Goal: Task Accomplishment & Management: Manage account settings

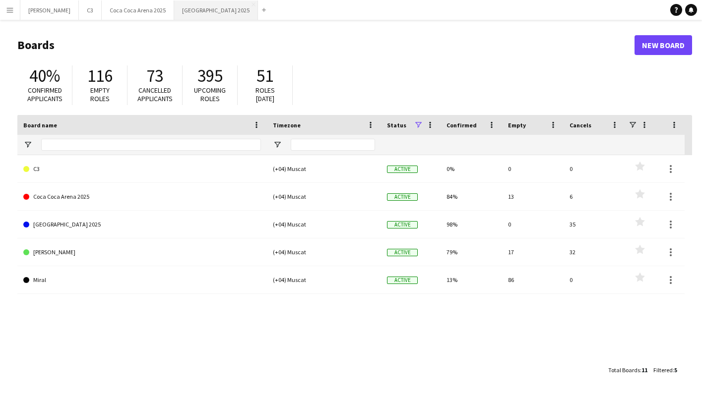
click at [174, 8] on button "[GEOGRAPHIC_DATA] 2025 Close" at bounding box center [216, 9] width 84 height 19
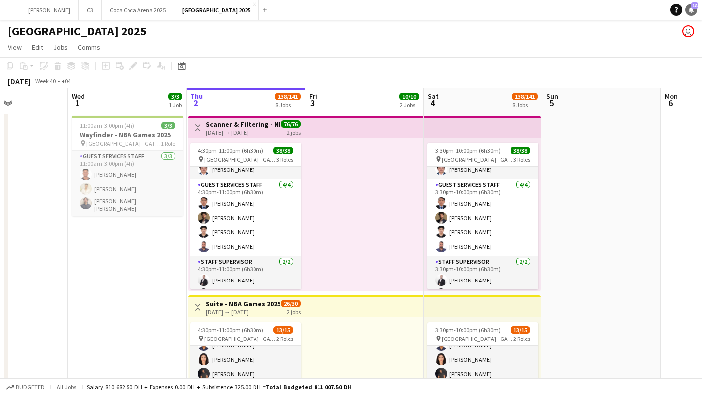
click at [692, 9] on icon at bounding box center [690, 9] width 5 height 5
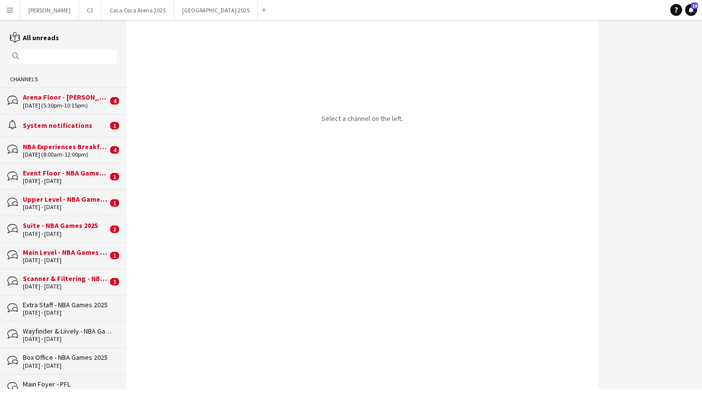
click at [71, 270] on div "bubbles Scanner & Filtering - NBA Games 2025 [DATE] - [DATE] 3" at bounding box center [63, 282] width 126 height 26
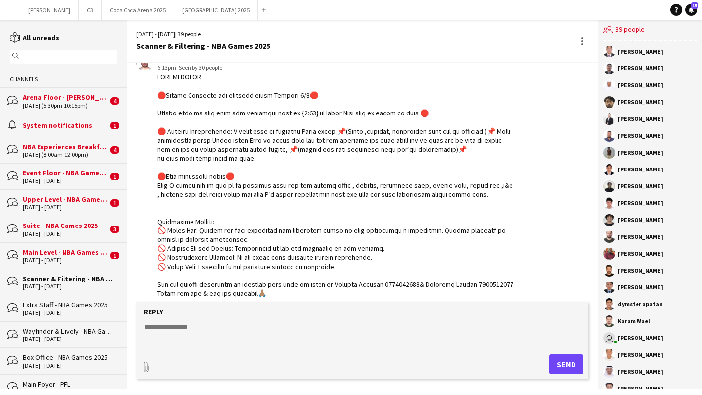
scroll to position [1408, 0]
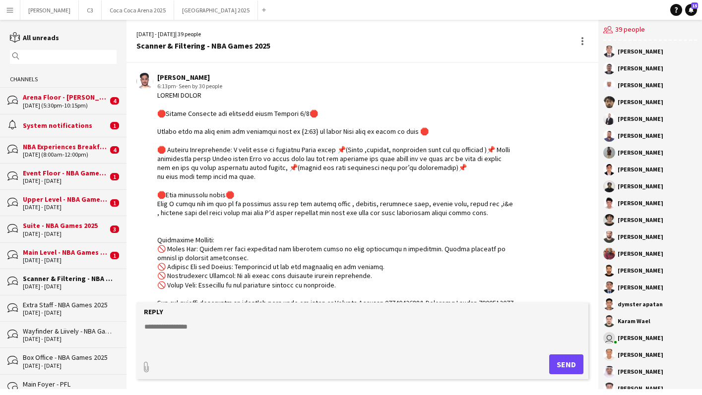
click at [63, 249] on div "Main Level - NBA Games 2025" at bounding box center [65, 252] width 85 height 9
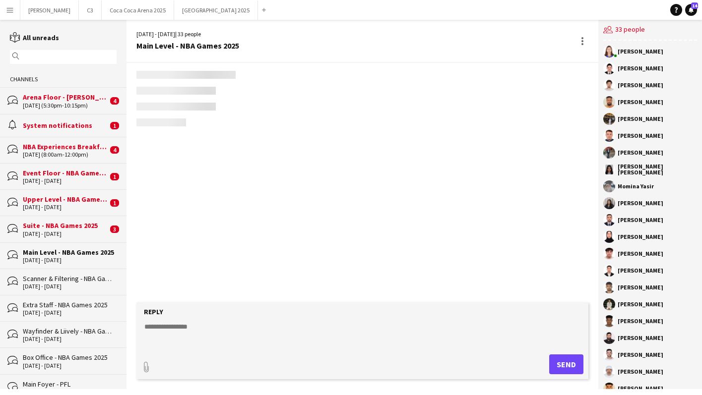
scroll to position [1565, 0]
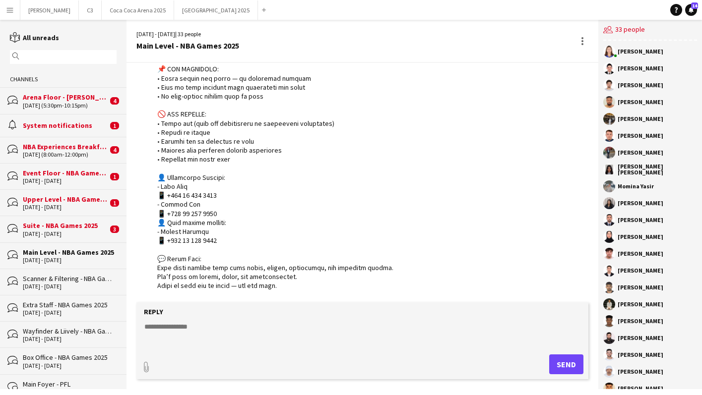
click at [70, 225] on div "Suite - NBA Games 2025" at bounding box center [65, 225] width 85 height 9
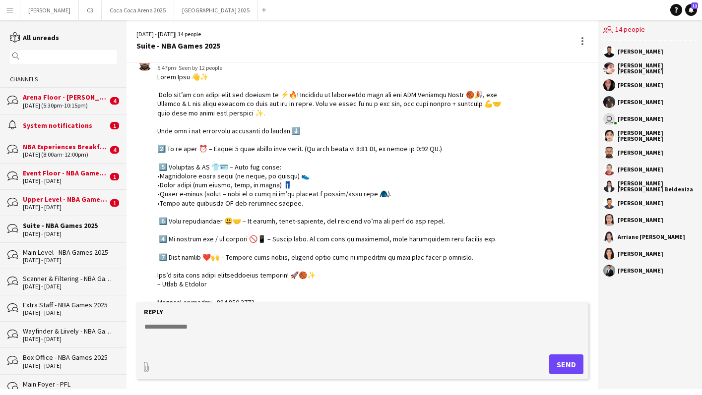
scroll to position [1065, 0]
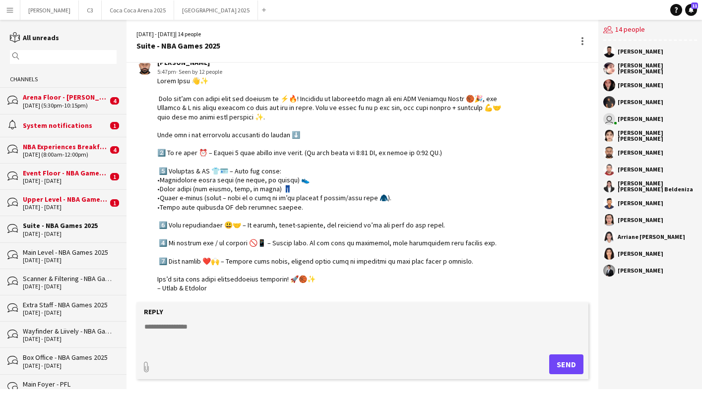
click at [73, 197] on div "Upper Level - NBA Games 2025" at bounding box center [65, 199] width 85 height 9
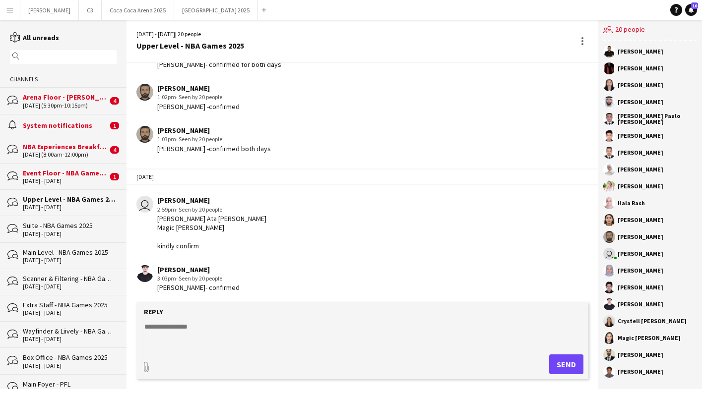
scroll to position [1333, 0]
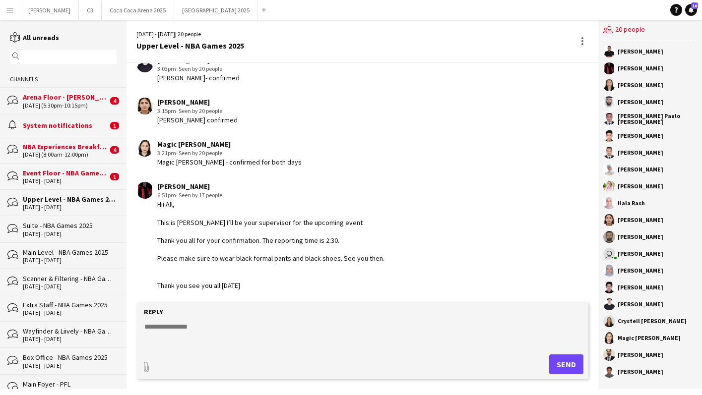
click at [81, 181] on div "[DATE] - [DATE]" at bounding box center [65, 181] width 85 height 7
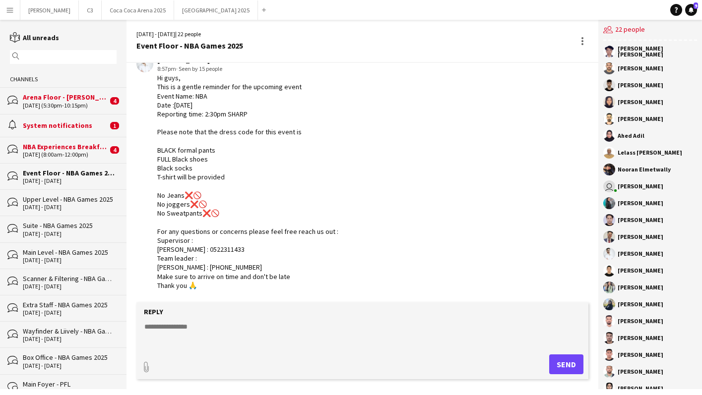
scroll to position [1469, 0]
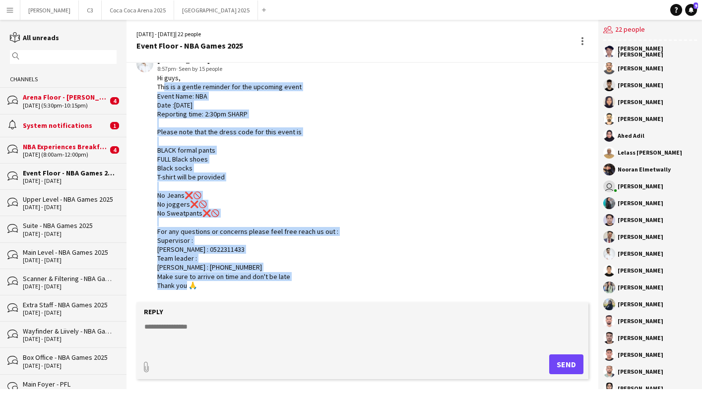
drag, startPoint x: 201, startPoint y: 288, endPoint x: 155, endPoint y: 86, distance: 207.6
click at [155, 86] on div "[PERSON_NAME] 8:57pm · Seen by 15 people Hi guys, This is a gentle reminder for…" at bounding box center [324, 173] width 377 height 235
drag, startPoint x: 156, startPoint y: 79, endPoint x: 222, endPoint y: 282, distance: 213.0
click at [222, 282] on div "[PERSON_NAME] 8:57pm · Seen by 15 people Hi guys, This is a gentle reminder for…" at bounding box center [324, 173] width 377 height 235
copy div "Hi guys, This is a gentle reminder for the upcoming event Event Name: NBA Date …"
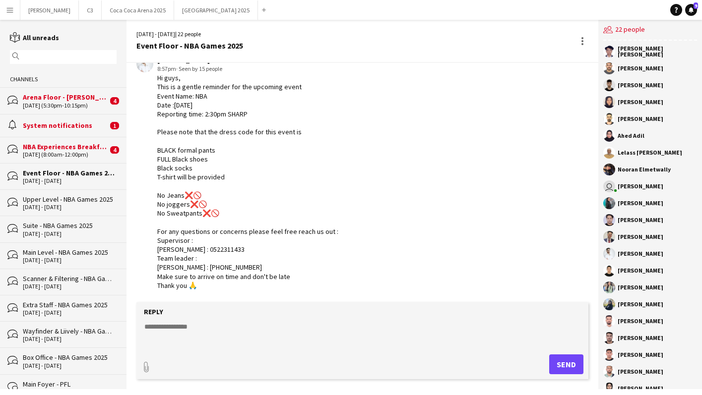
click at [72, 151] on div "[DATE] (8:00am-12:00pm)" at bounding box center [65, 154] width 85 height 7
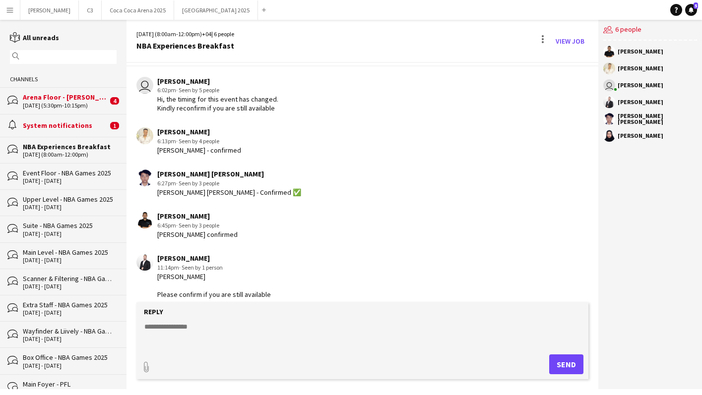
scroll to position [31, 0]
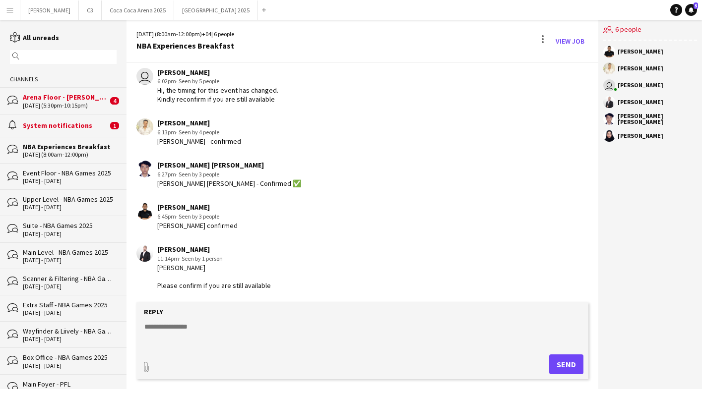
click at [66, 125] on div "System notifications" at bounding box center [65, 125] width 85 height 9
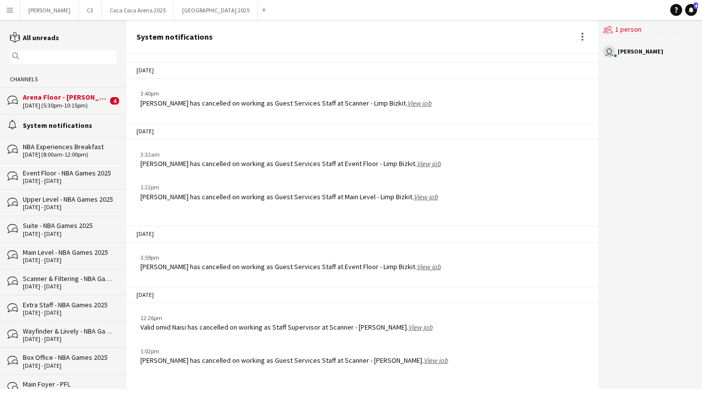
scroll to position [1214, 0]
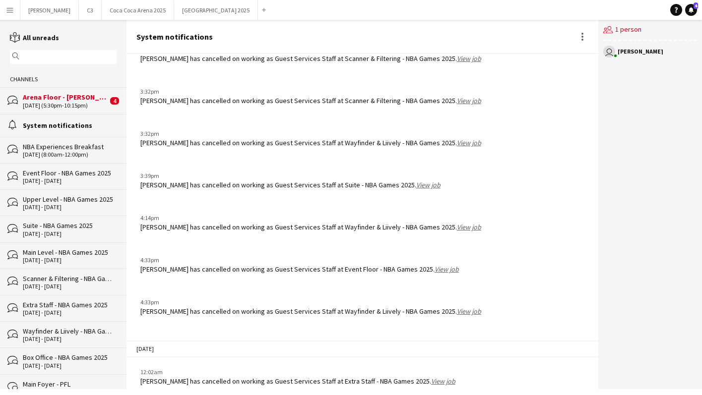
click at [70, 104] on div "[DATE] (5:30pm-10:15pm)" at bounding box center [65, 105] width 85 height 7
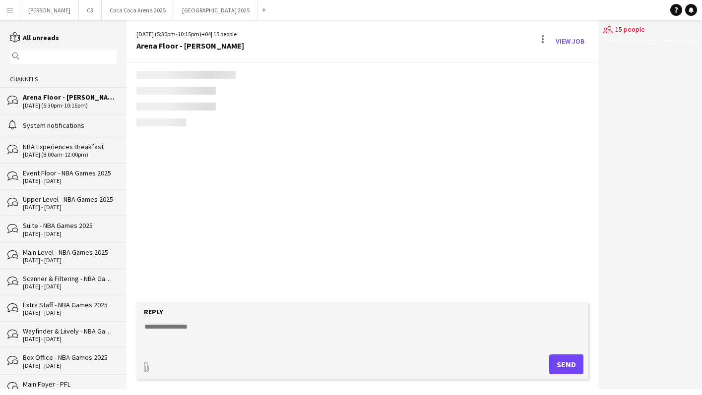
scroll to position [1496, 0]
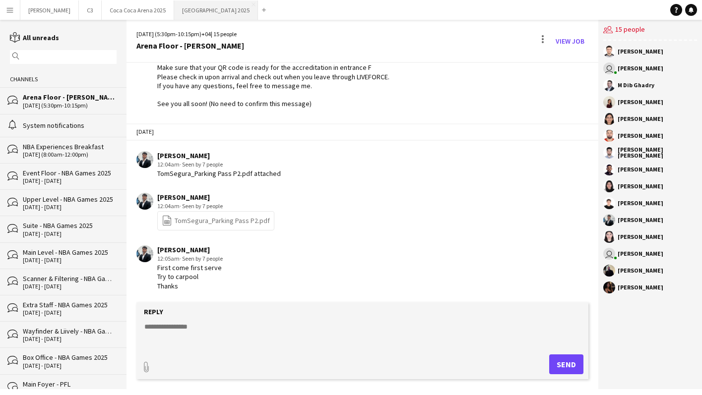
click at [174, 19] on button "[GEOGRAPHIC_DATA] 2025 Close" at bounding box center [216, 9] width 84 height 19
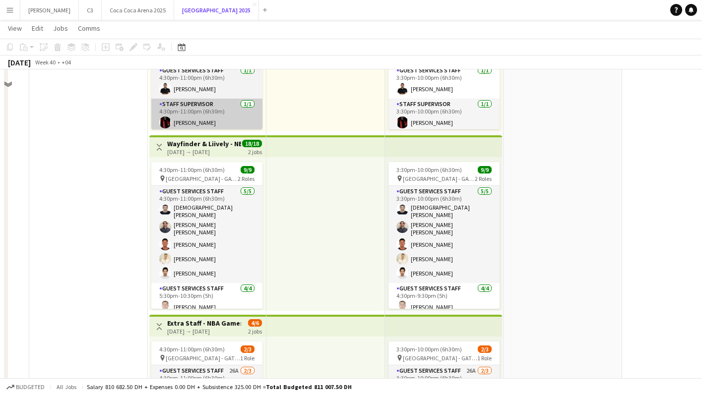
scroll to position [1068, 0]
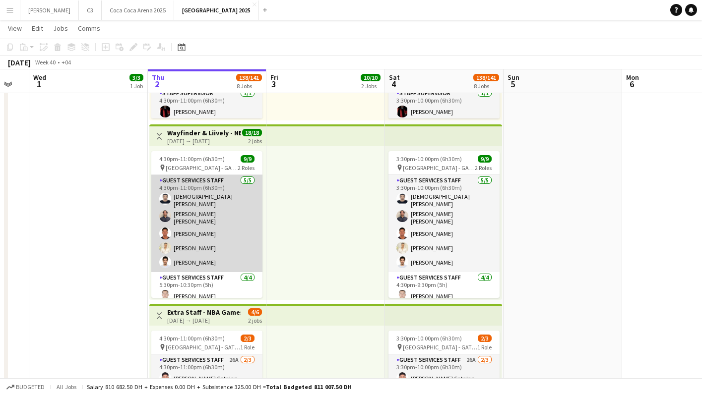
click at [204, 235] on app-card-role "Guest Services Staff [DATE] 4:30pm-11:00pm (6h30m) Mohamedanis [PERSON_NAME] [P…" at bounding box center [206, 223] width 111 height 97
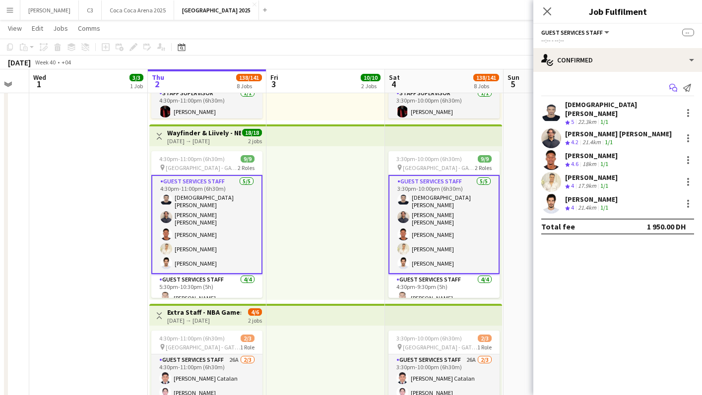
click at [672, 89] on icon "Start chat" at bounding box center [673, 88] width 8 height 8
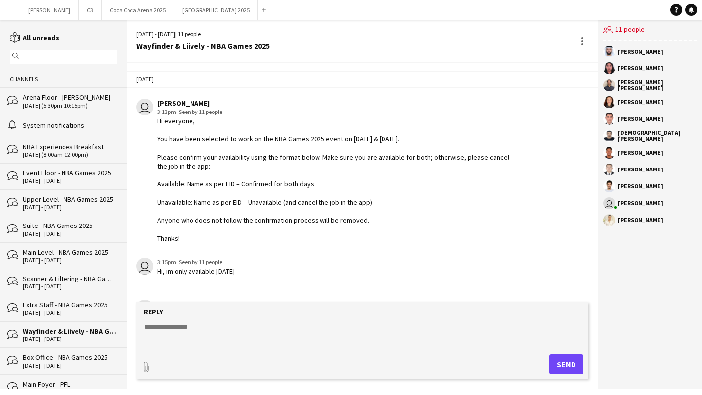
scroll to position [543, 0]
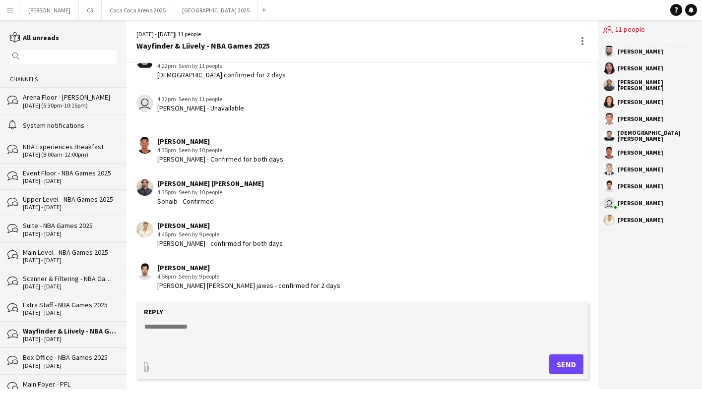
click at [179, 326] on textarea at bounding box center [364, 335] width 442 height 26
paste textarea "**********"
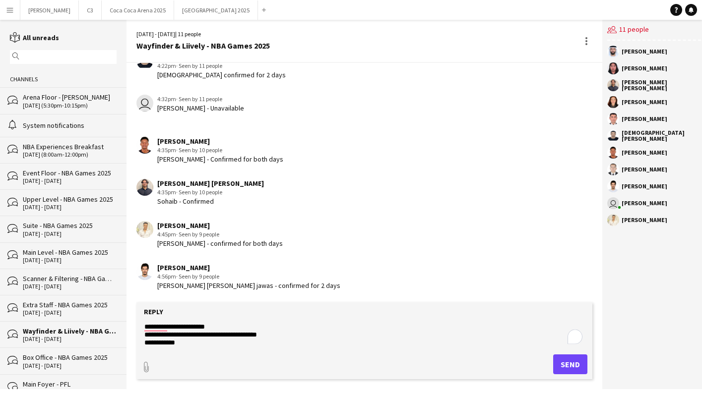
scroll to position [0, 0]
click at [225, 333] on textarea "**********" at bounding box center [364, 335] width 442 height 26
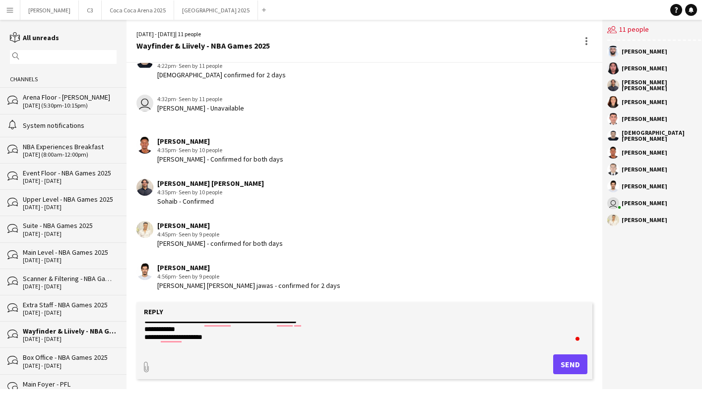
click at [232, 336] on textarea "**********" at bounding box center [364, 335] width 442 height 26
paste textarea "**********"
click at [185, 328] on textarea "**********" at bounding box center [364, 335] width 442 height 26
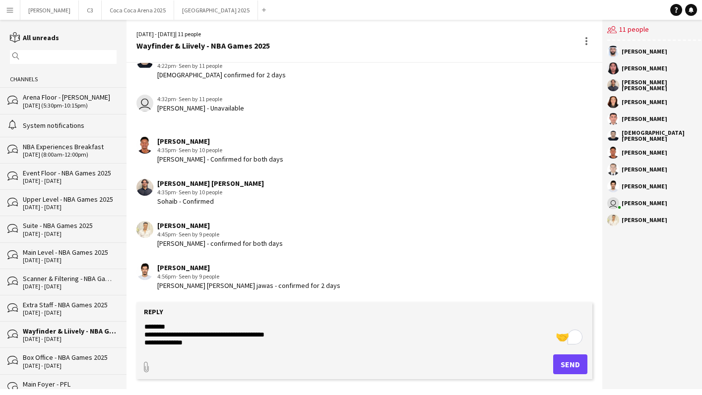
type textarea "**********"
click at [561, 362] on button "Send" at bounding box center [570, 365] width 34 height 20
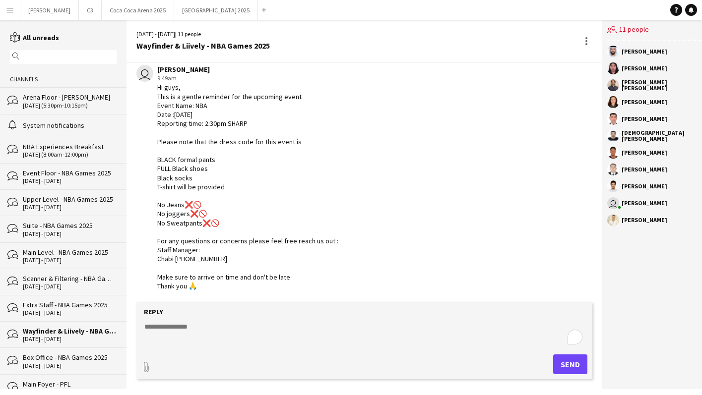
click at [187, 329] on textarea "To enrich screen reader interactions, please activate Accessibility in Grammarl…" at bounding box center [364, 335] width 442 height 26
type textarea "**********"
click at [567, 366] on button "Send" at bounding box center [570, 365] width 34 height 20
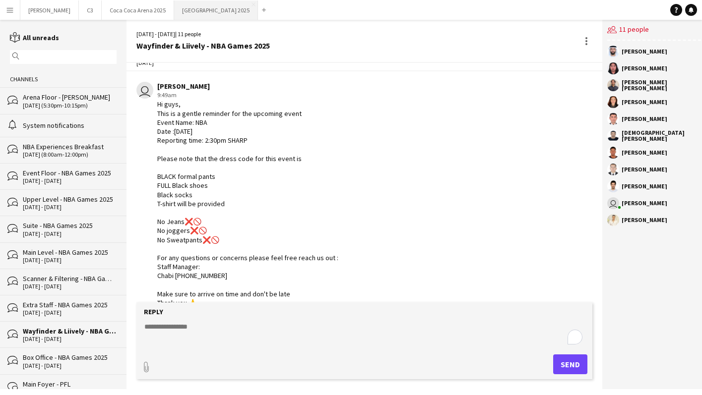
click at [174, 17] on button "[GEOGRAPHIC_DATA] 2025 Close" at bounding box center [216, 9] width 84 height 19
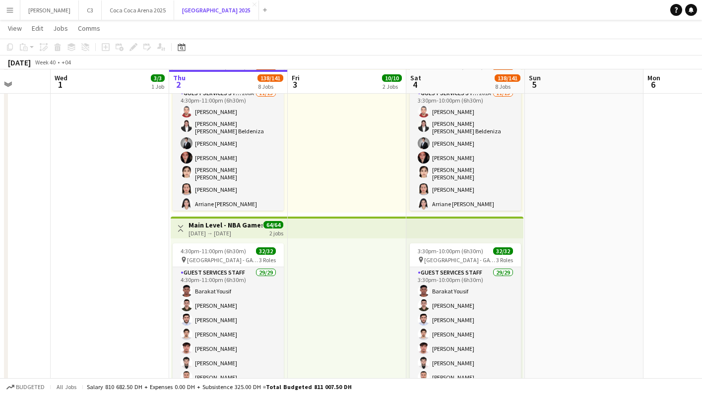
scroll to position [199, 0]
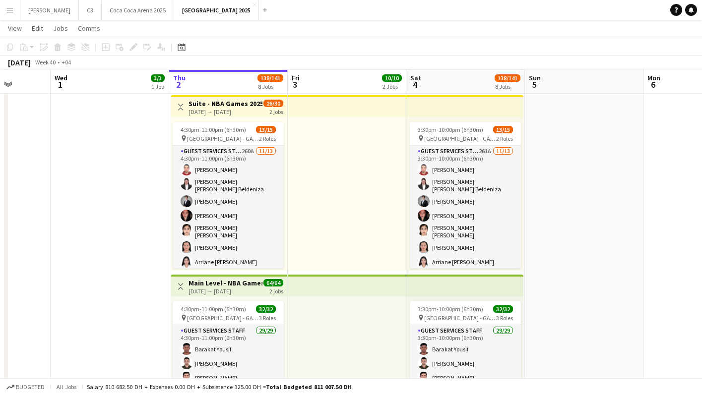
click at [386, 144] on div at bounding box center [347, 194] width 119 height 154
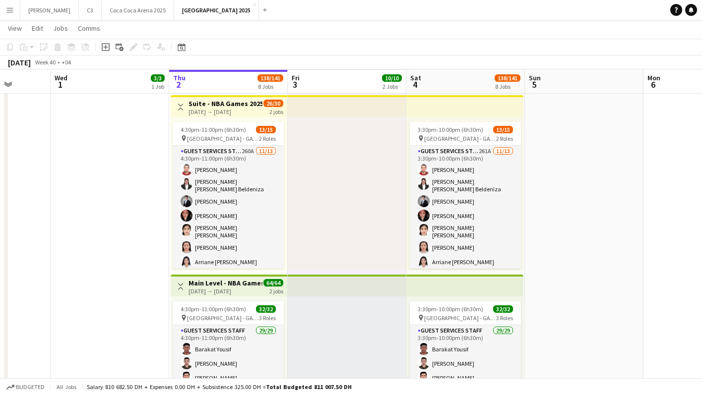
click at [386, 144] on div at bounding box center [347, 194] width 119 height 154
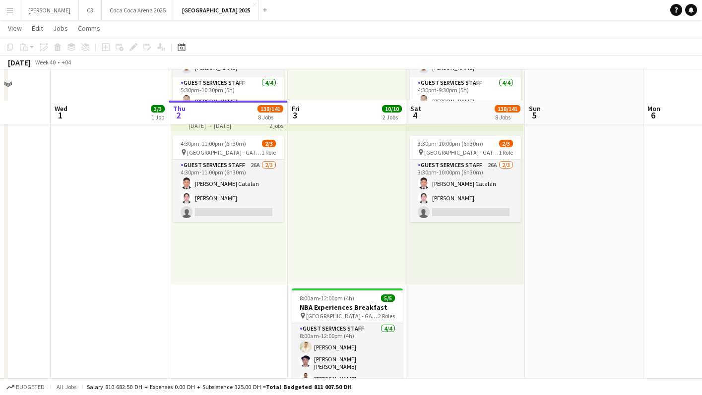
scroll to position [1246, 0]
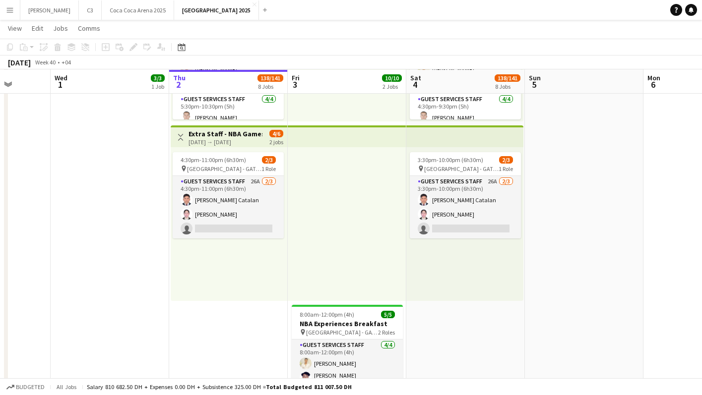
click at [208, 140] on div "[DATE] → [DATE]" at bounding box center [225, 141] width 74 height 7
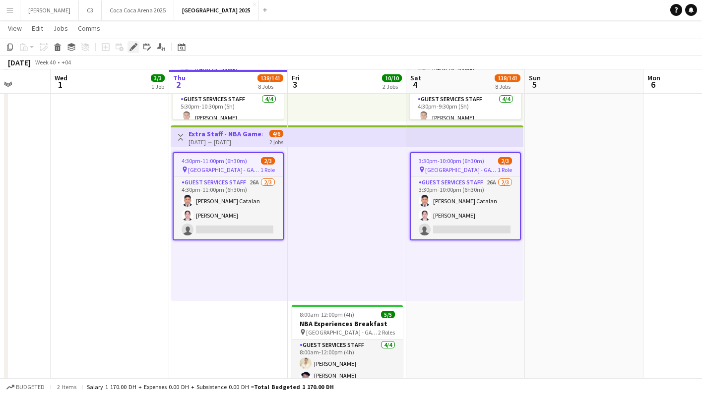
click at [129, 48] on icon "Edit" at bounding box center [133, 47] width 8 height 8
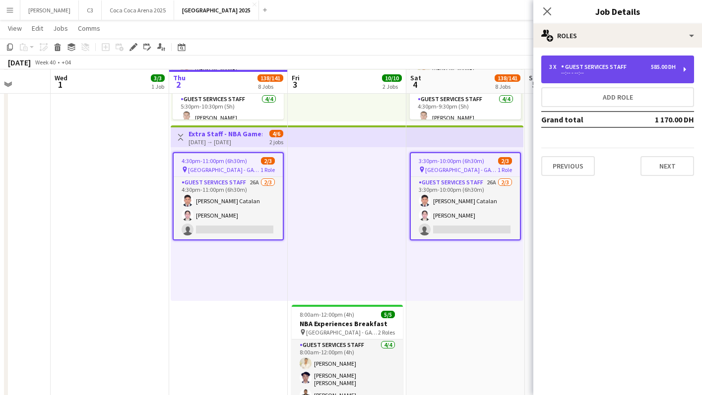
click at [621, 66] on div "Guest Services Staff" at bounding box center [595, 66] width 69 height 7
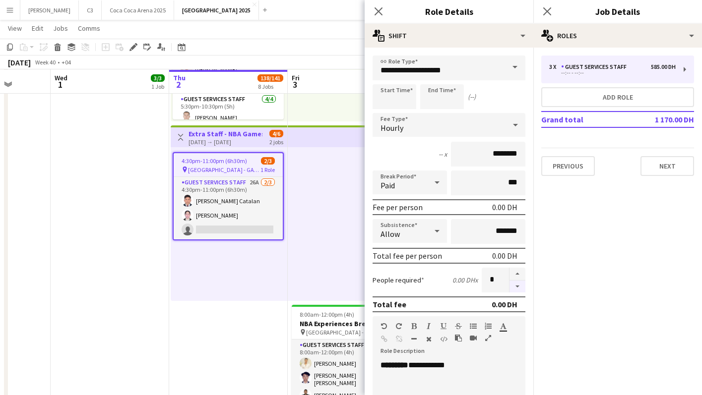
click at [515, 290] on button "button" at bounding box center [517, 287] width 16 height 12
type input "*"
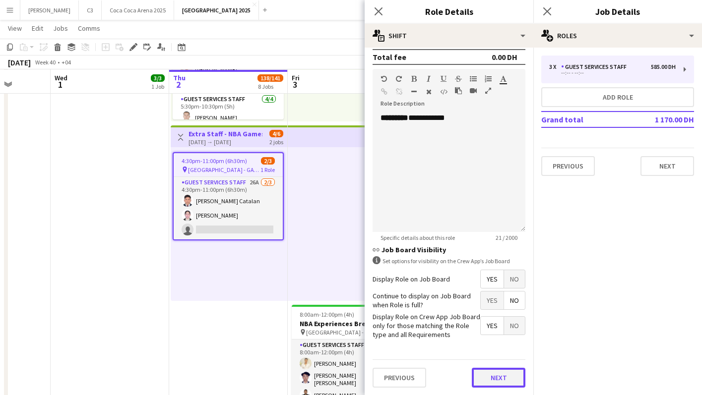
click at [501, 372] on button "Next" at bounding box center [499, 378] width 54 height 20
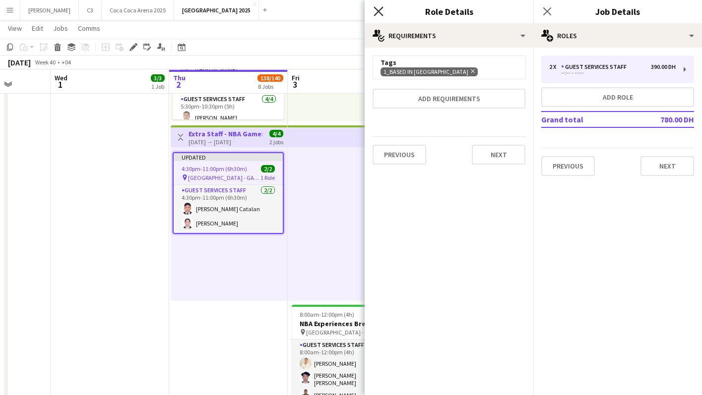
click at [380, 10] on icon "Close pop-in" at bounding box center [377, 10] width 9 height 9
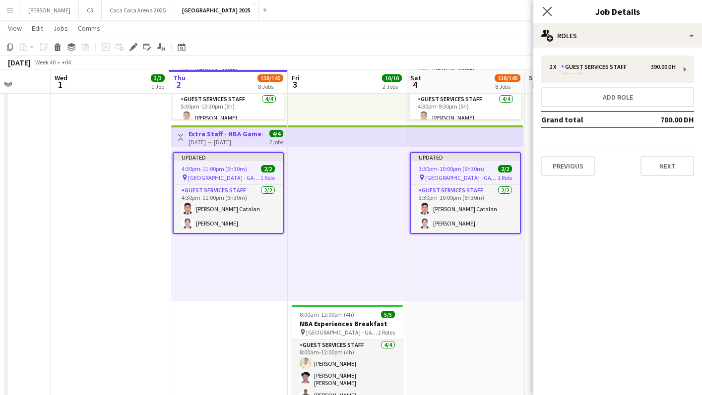
click at [553, 6] on app-icon "Close pop-in" at bounding box center [547, 11] width 14 height 14
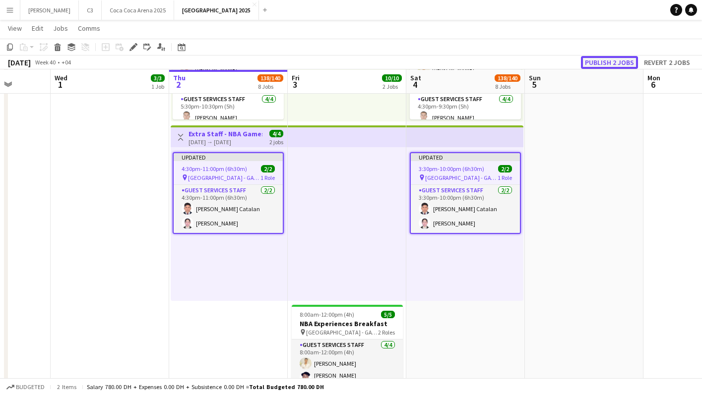
click at [602, 56] on button "Publish 2 jobs" at bounding box center [609, 62] width 57 height 13
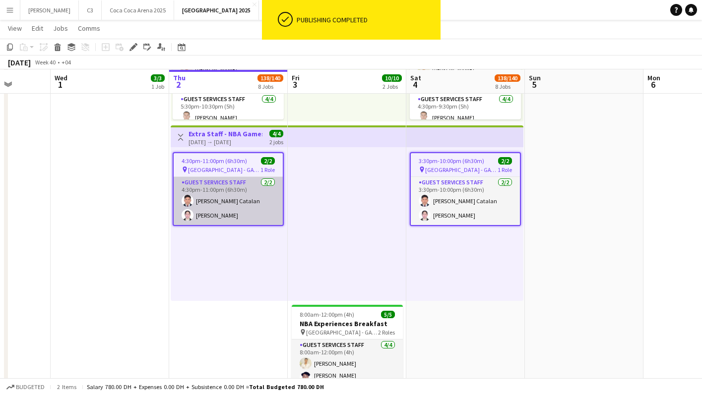
click at [249, 200] on app-card-role "Guest Services Staff [DATE] 4:30pm-11:00pm (6h30m) [PERSON_NAME] Catalan [PERSO…" at bounding box center [228, 201] width 109 height 48
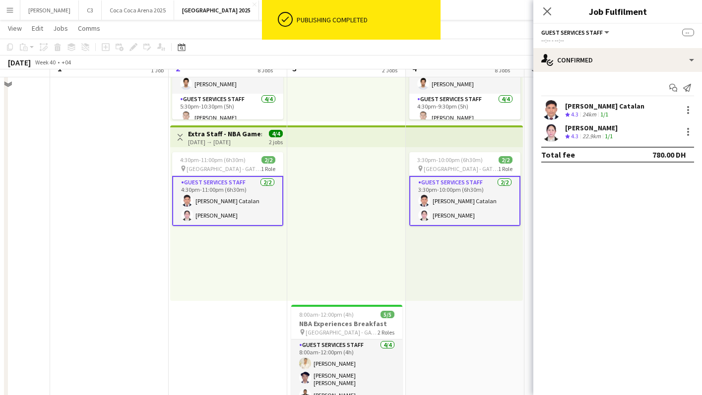
scroll to position [1185, 0]
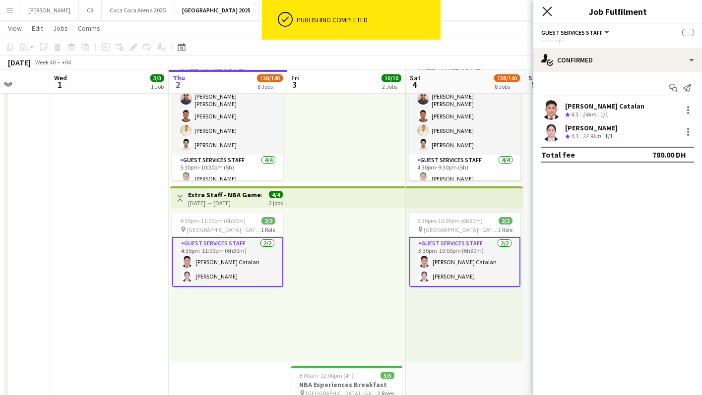
click at [550, 12] on icon "Close pop-in" at bounding box center [546, 10] width 9 height 9
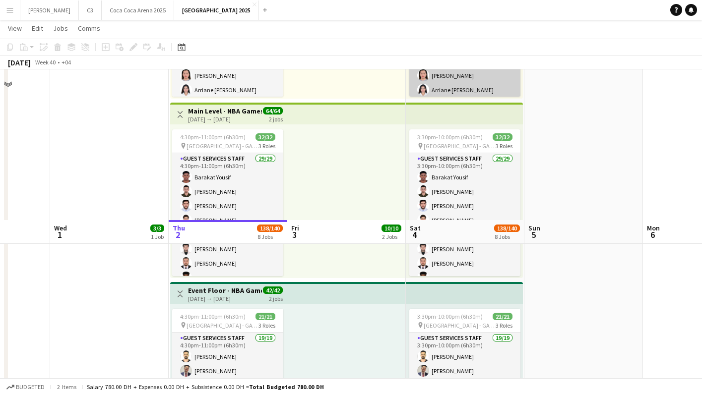
scroll to position [305, 0]
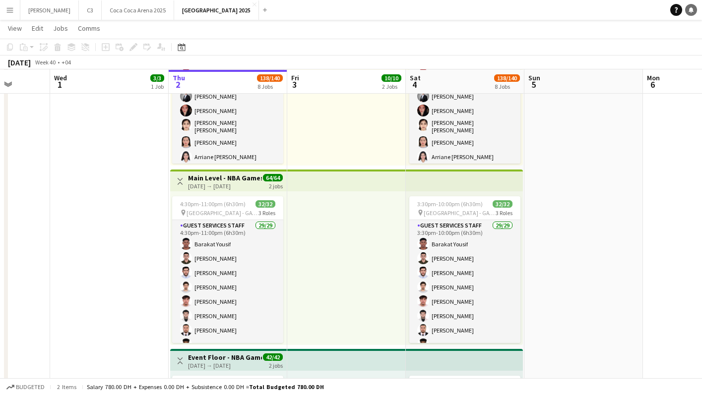
click at [688, 12] on icon "Notifications" at bounding box center [691, 10] width 6 height 6
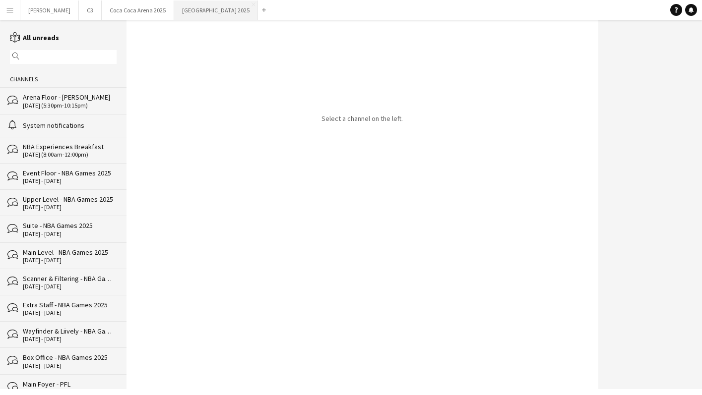
click at [174, 17] on button "[GEOGRAPHIC_DATA] 2025 Close" at bounding box center [216, 9] width 84 height 19
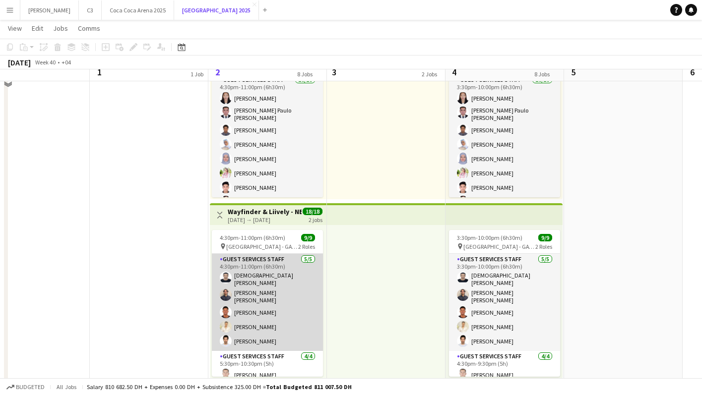
scroll to position [929, 0]
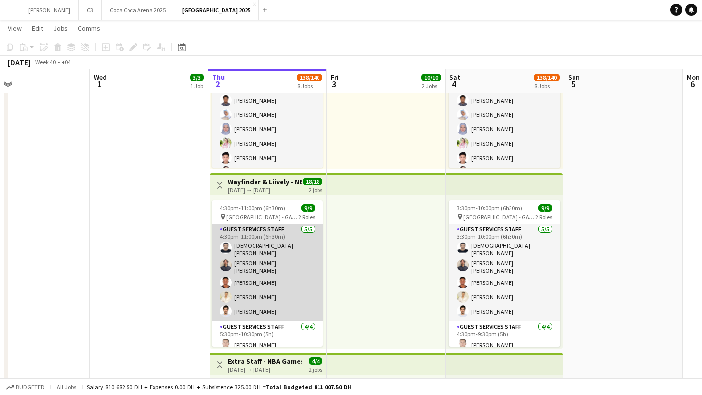
click at [289, 262] on app-card-role "Guest Services Staff [DATE] 4:30pm-11:00pm (6h30m) Mohamedanis [PERSON_NAME] [P…" at bounding box center [267, 272] width 111 height 97
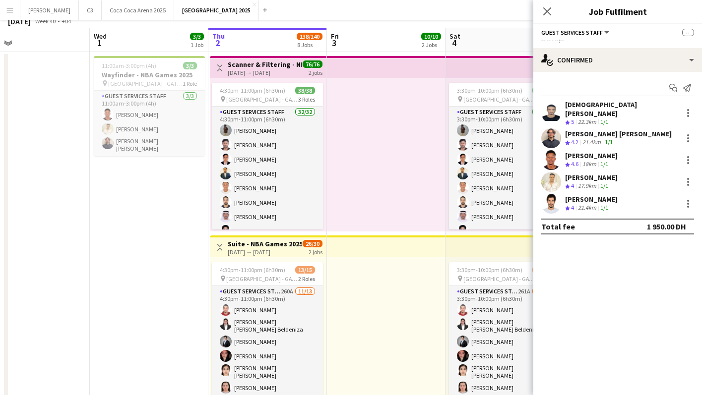
scroll to position [0, 0]
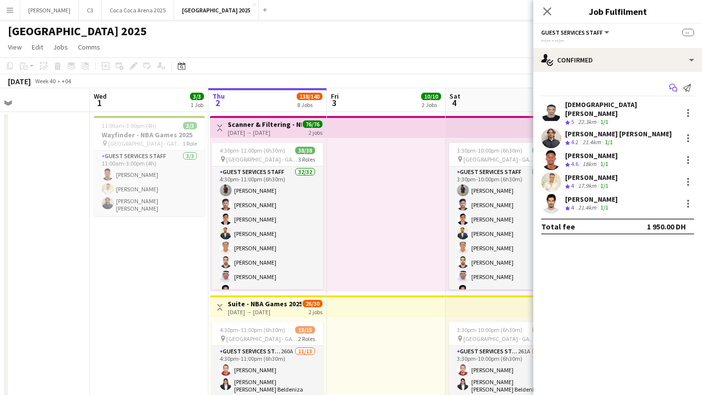
click at [675, 88] on icon "Start chat" at bounding box center [673, 88] width 8 height 8
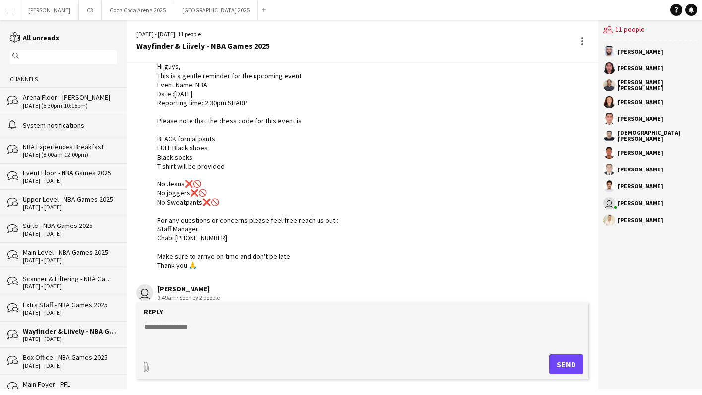
scroll to position [821, 0]
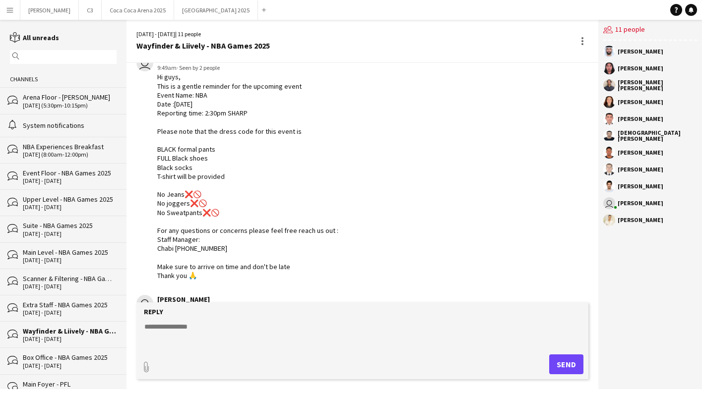
drag, startPoint x: 208, startPoint y: 276, endPoint x: 152, endPoint y: 78, distance: 205.7
click at [152, 78] on div "user [PERSON_NAME] 9:49am · Seen by 2 people Hi guys, This is a gentle reminder…" at bounding box center [324, 168] width 377 height 226
copy div "Hi guys, This is a gentle reminder for the upcoming event Event Name: NBA Date …"
click at [174, 10] on button "[GEOGRAPHIC_DATA] 2025 Close" at bounding box center [216, 9] width 84 height 19
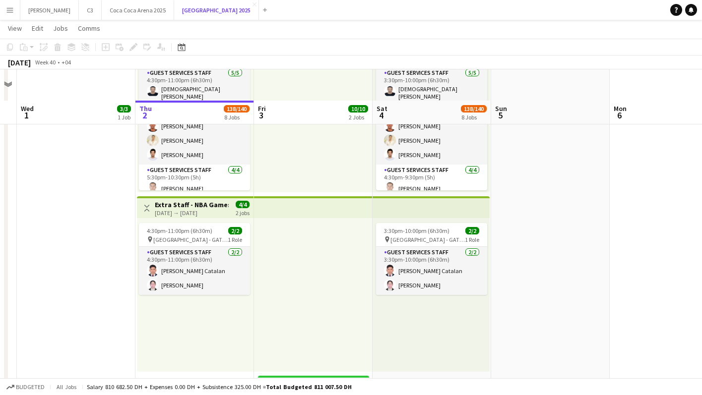
scroll to position [1331, 0]
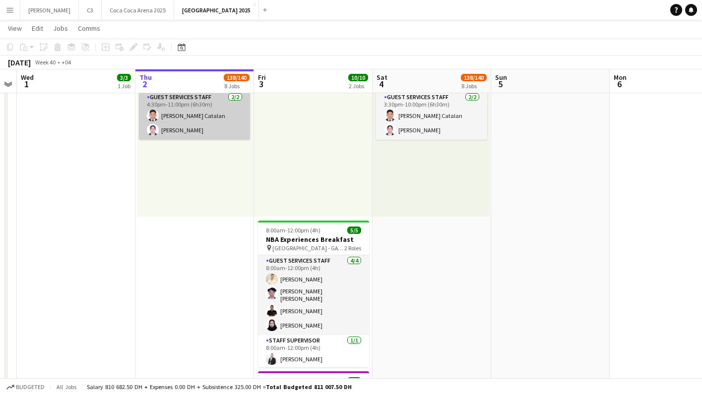
click at [213, 126] on app-card-role "Guest Services Staff [DATE] 4:30pm-11:00pm (6h30m) [PERSON_NAME] Catalan [PERSO…" at bounding box center [194, 116] width 111 height 48
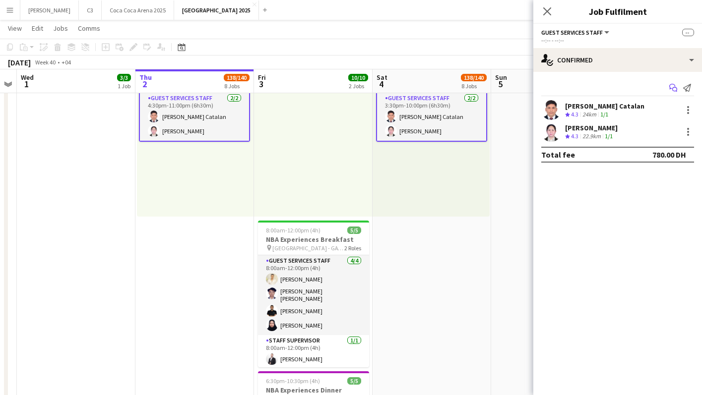
click at [671, 85] on icon "Start chat" at bounding box center [673, 88] width 8 height 8
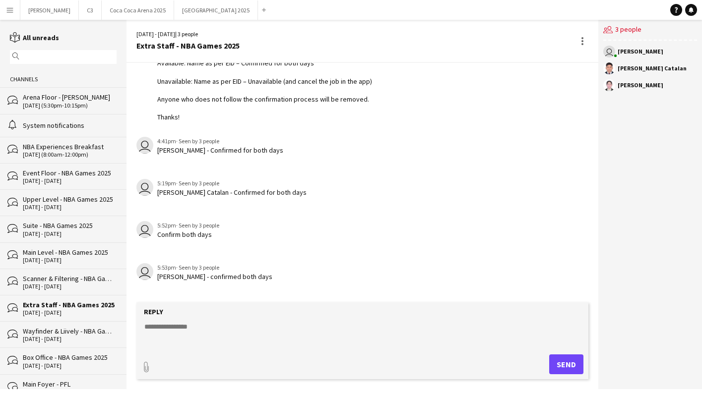
click at [216, 329] on textarea at bounding box center [364, 335] width 442 height 26
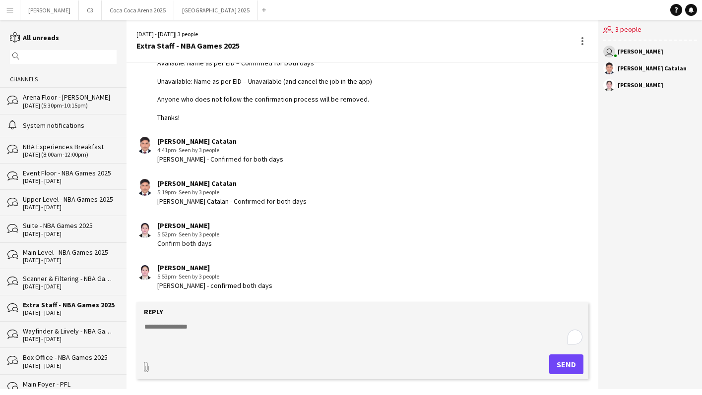
paste textarea "**********"
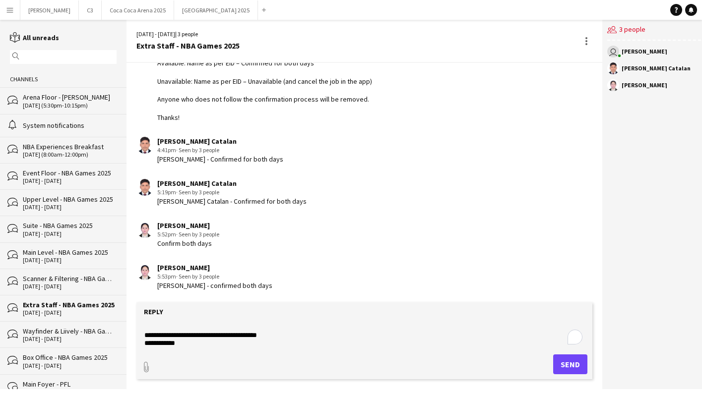
type textarea "**********"
click at [567, 362] on button "Send" at bounding box center [570, 365] width 34 height 20
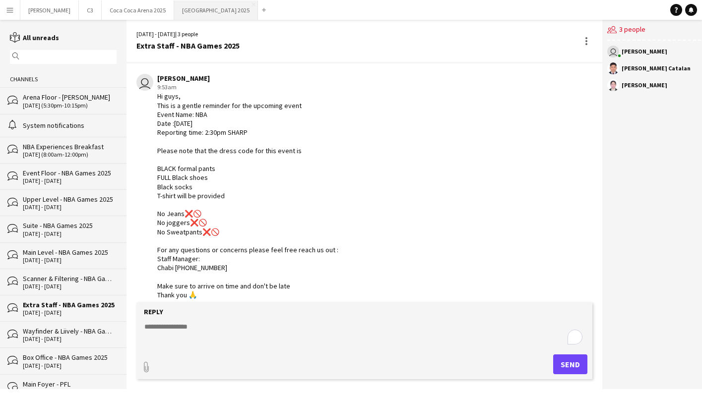
click at [174, 13] on button "[GEOGRAPHIC_DATA] 2025 Close" at bounding box center [216, 9] width 84 height 19
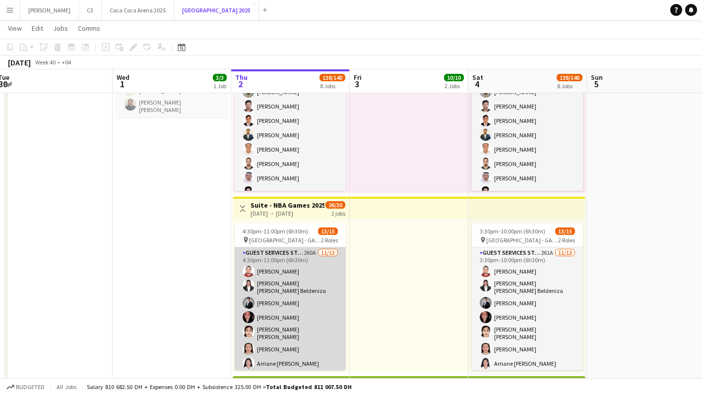
scroll to position [131, 0]
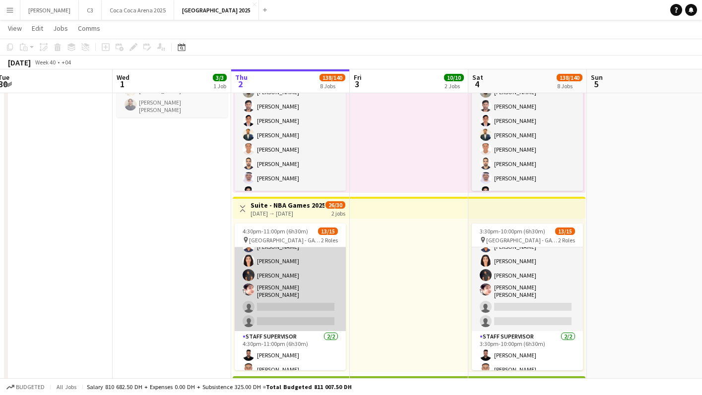
click at [323, 269] on app-card-role "Guest Services Staff 260A [DATE] 4:30pm-11:00pm (6h30m) Yazeed [PERSON_NAME] [P…" at bounding box center [290, 223] width 111 height 215
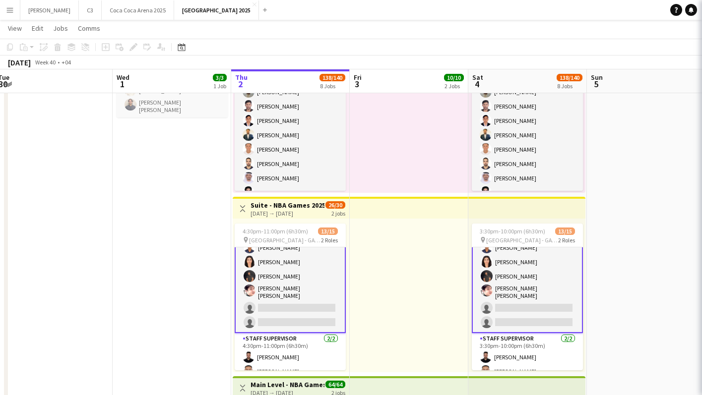
scroll to position [132, 0]
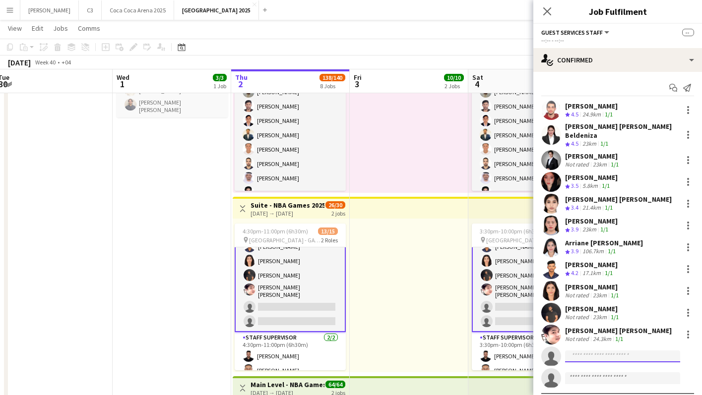
click at [582, 351] on input at bounding box center [622, 357] width 115 height 12
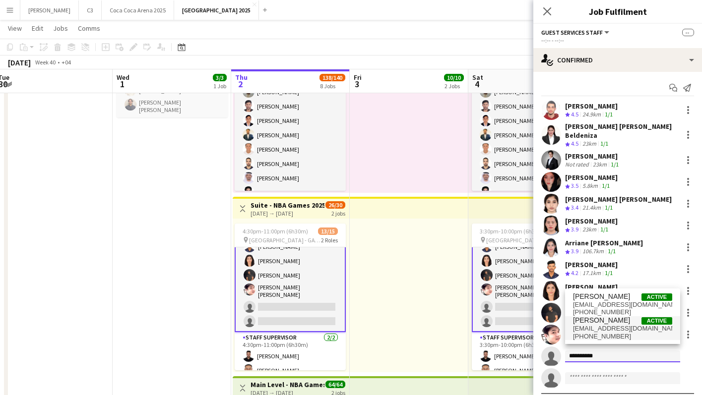
type input "**********"
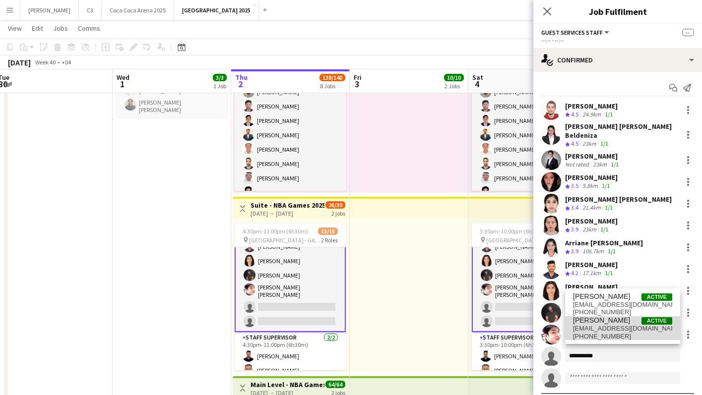
click at [605, 332] on span "[EMAIL_ADDRESS][DOMAIN_NAME]" at bounding box center [622, 329] width 99 height 8
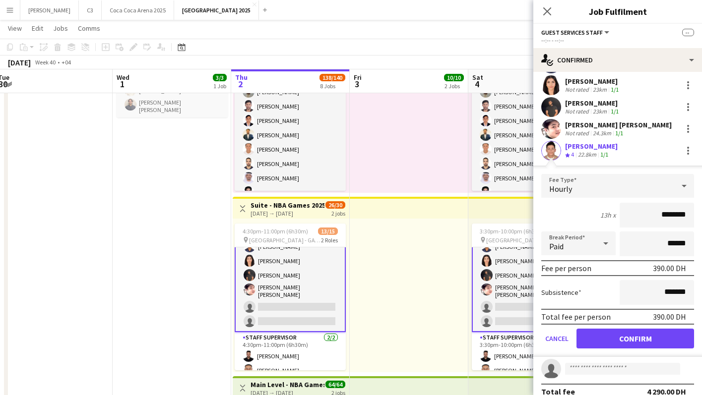
scroll to position [212, 0]
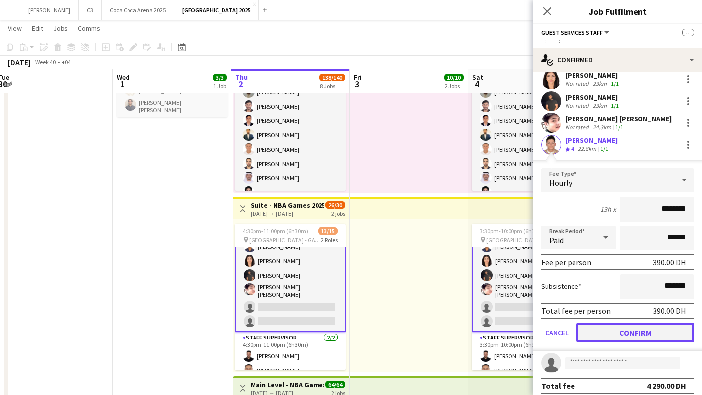
click at [606, 327] on button "Confirm" at bounding box center [635, 333] width 118 height 20
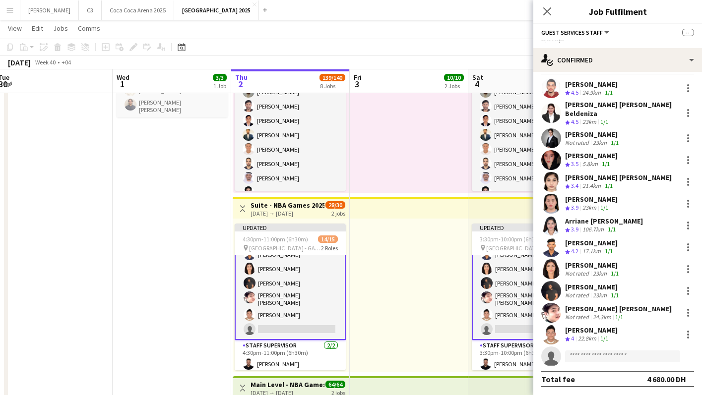
scroll to position [15, 0]
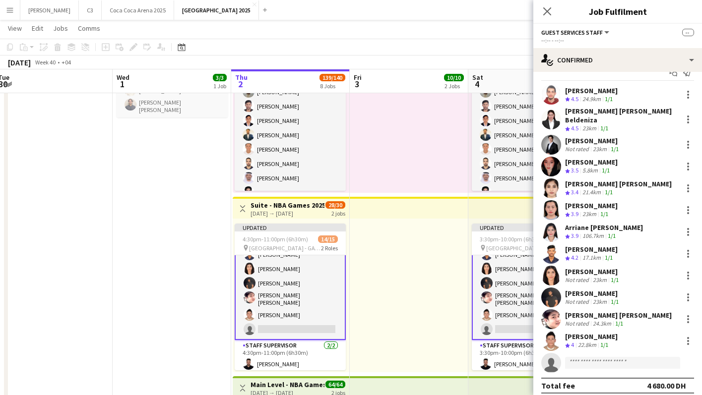
click at [547, 331] on app-user-avatar at bounding box center [551, 341] width 20 height 20
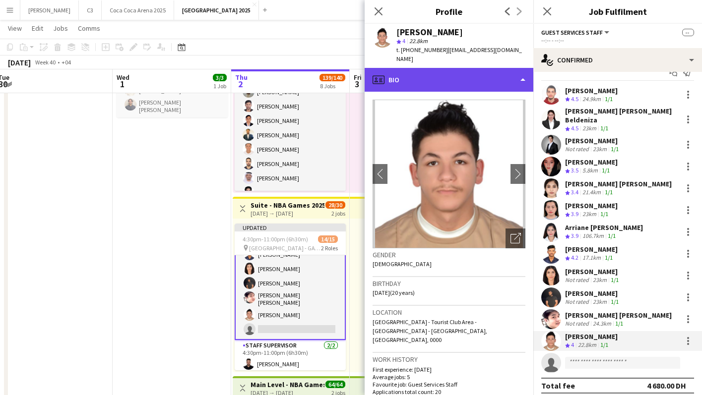
click at [438, 82] on div "profile Bio" at bounding box center [449, 80] width 169 height 24
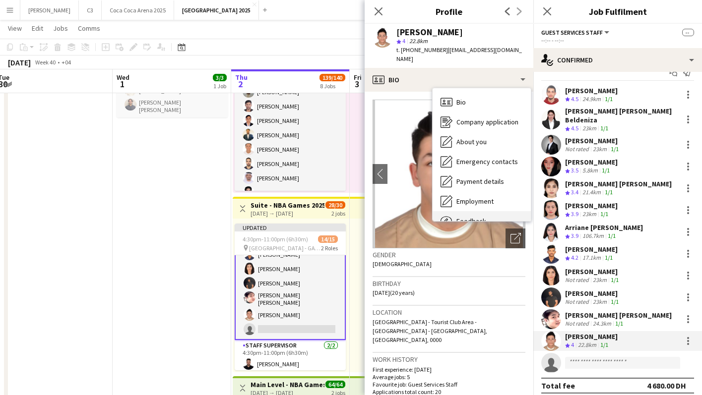
click at [461, 218] on span "Feedback" at bounding box center [471, 221] width 30 height 9
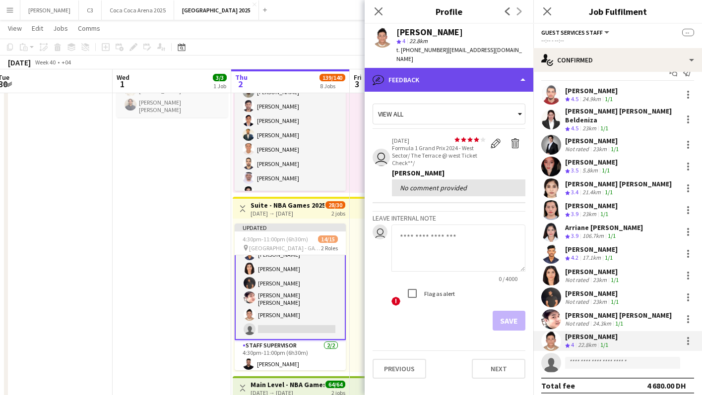
click at [460, 84] on div "bubble-pencil Feedback" at bounding box center [449, 80] width 169 height 24
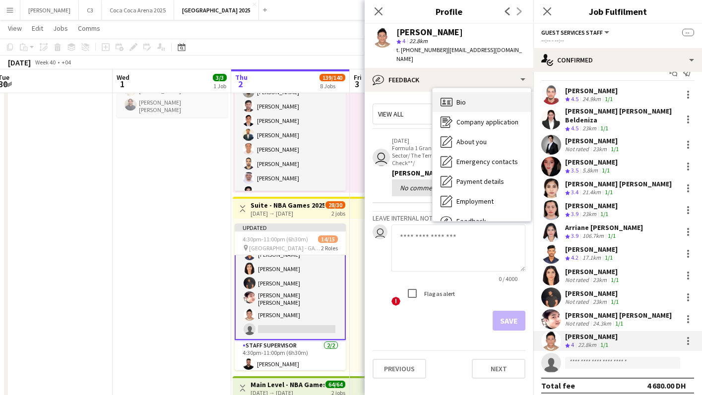
click at [470, 99] on div "Bio Bio" at bounding box center [482, 102] width 98 height 20
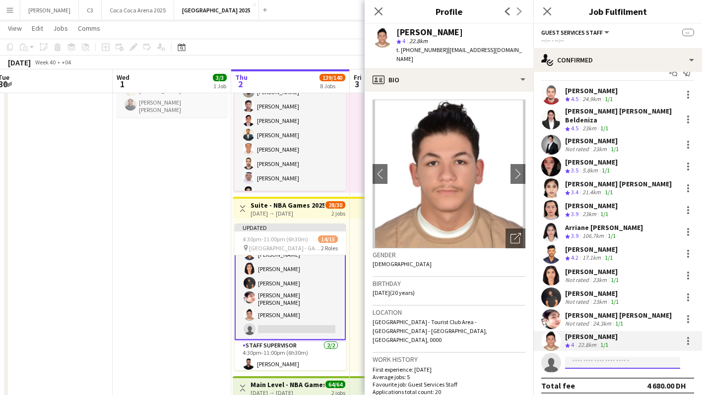
click at [597, 357] on input at bounding box center [622, 363] width 115 height 12
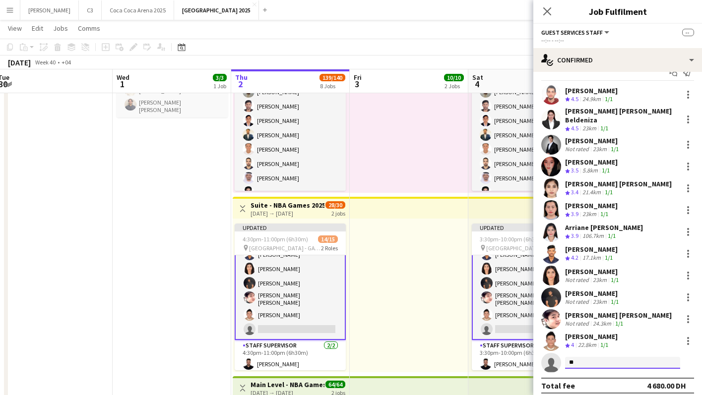
type input "*"
type input "*****"
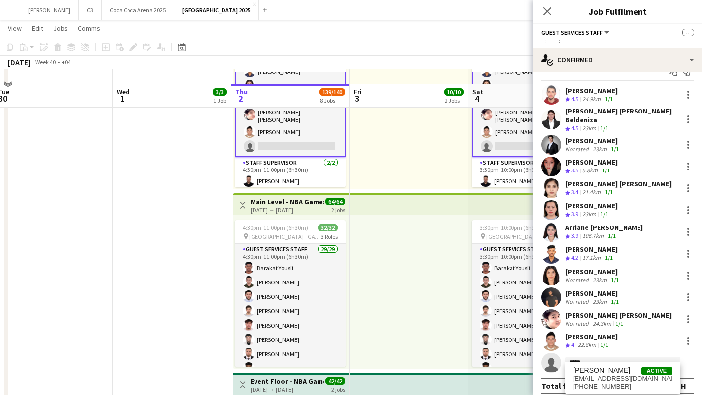
scroll to position [295, 0]
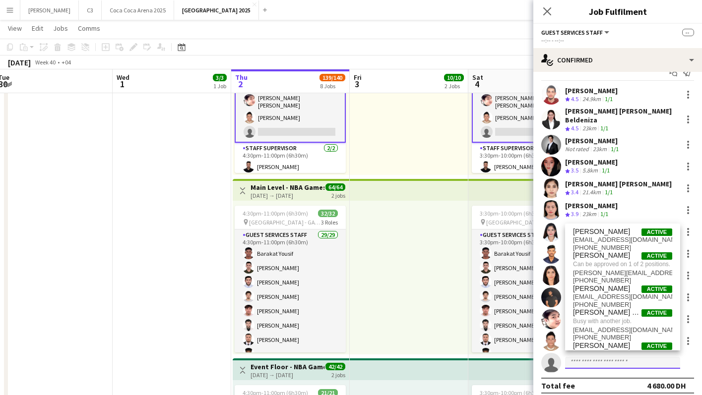
paste input "**********"
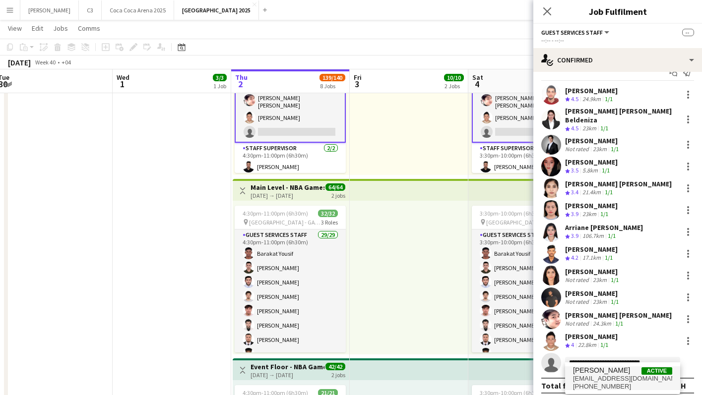
type input "**********"
click at [603, 372] on span "[PERSON_NAME]" at bounding box center [601, 371] width 57 height 8
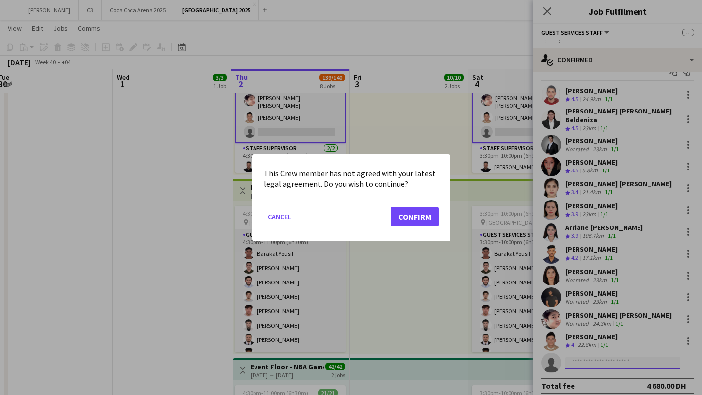
scroll to position [0, 0]
click at [415, 213] on button "Confirm" at bounding box center [415, 216] width 48 height 20
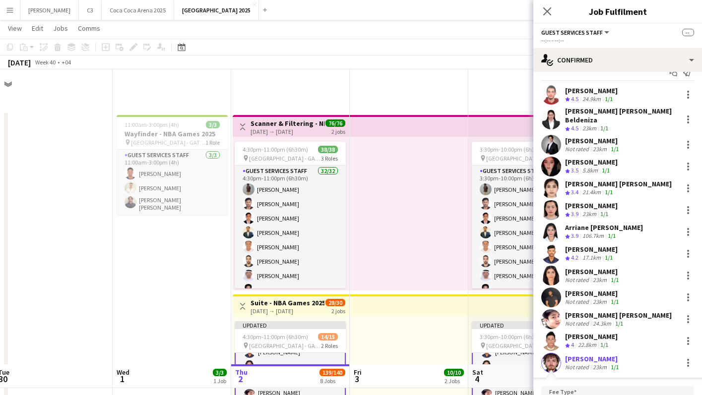
scroll to position [295, 0]
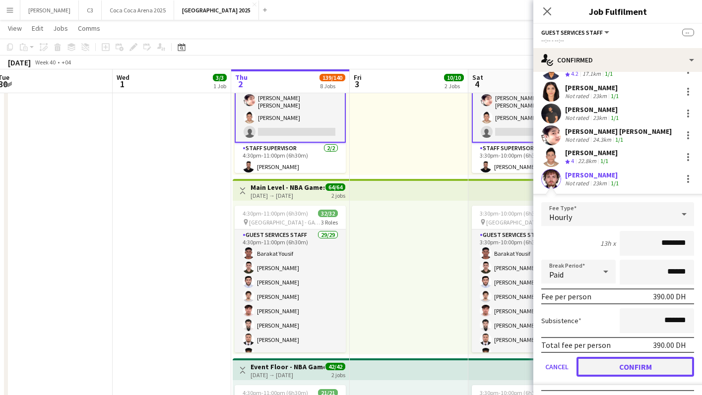
click at [621, 360] on button "Confirm" at bounding box center [635, 367] width 118 height 20
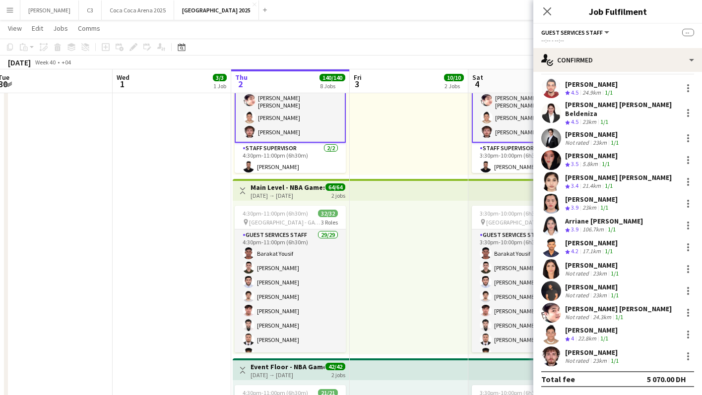
scroll to position [15, 0]
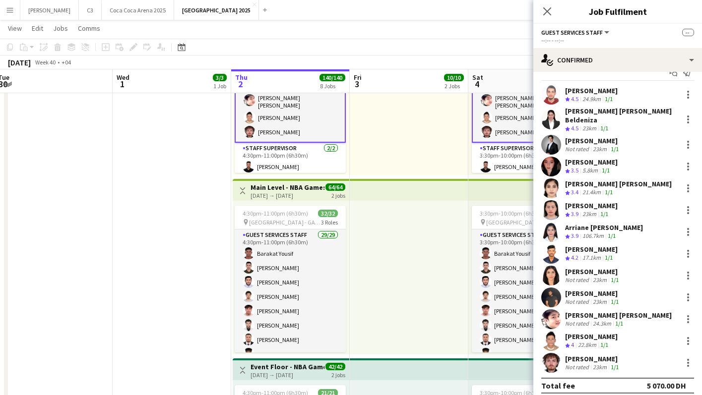
click at [550, 355] on app-user-avatar at bounding box center [551, 363] width 20 height 20
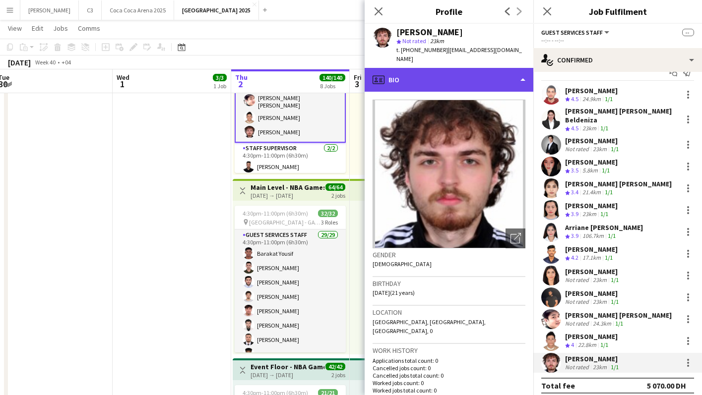
click at [454, 84] on div "profile Bio" at bounding box center [449, 80] width 169 height 24
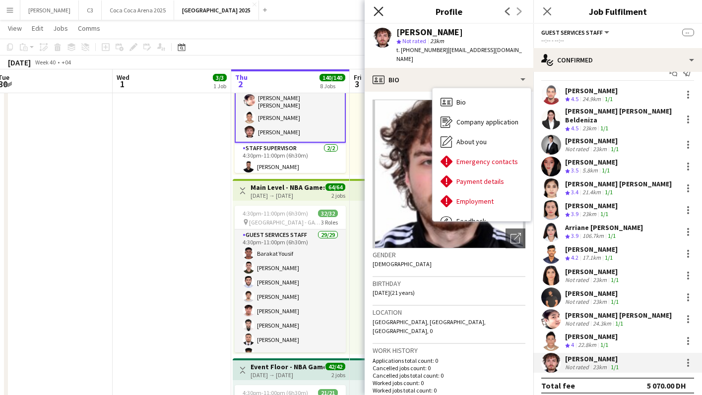
click at [380, 10] on icon at bounding box center [377, 10] width 9 height 9
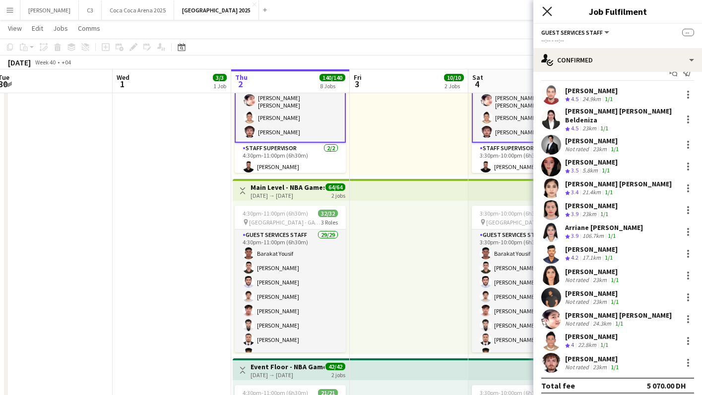
click at [548, 11] on icon "Close pop-in" at bounding box center [546, 10] width 9 height 9
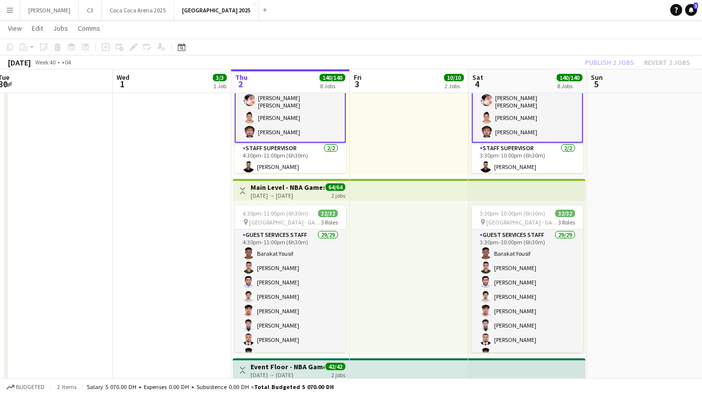
click at [604, 62] on div "Publish 2 jobs Revert 2 jobs" at bounding box center [637, 62] width 129 height 13
click at [604, 62] on button "Publish 2 jobs" at bounding box center [609, 62] width 57 height 13
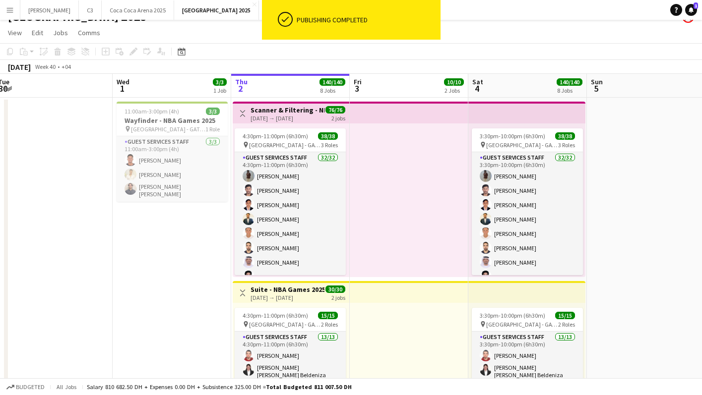
scroll to position [11, 0]
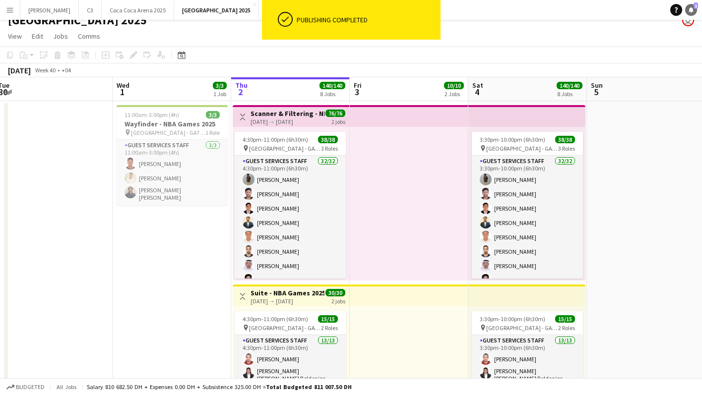
click at [689, 10] on icon at bounding box center [690, 9] width 5 height 5
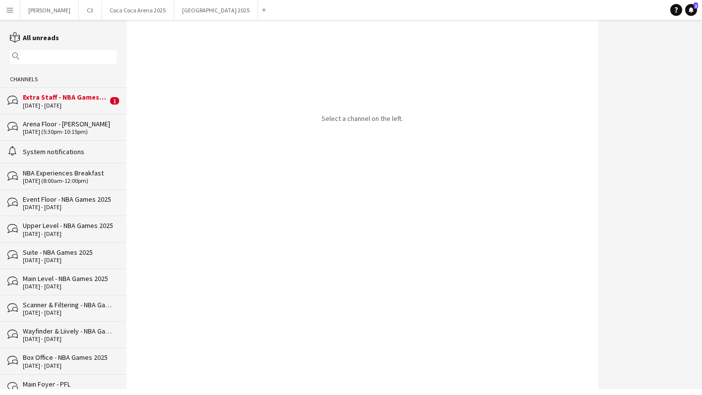
click at [83, 103] on div "[DATE] - [DATE]" at bounding box center [65, 105] width 85 height 7
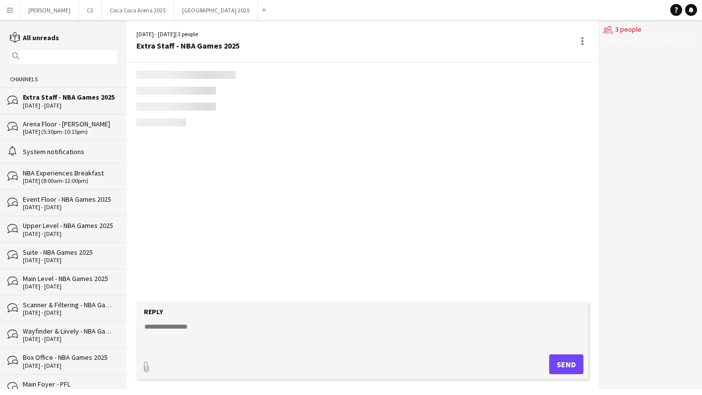
scroll to position [432, 0]
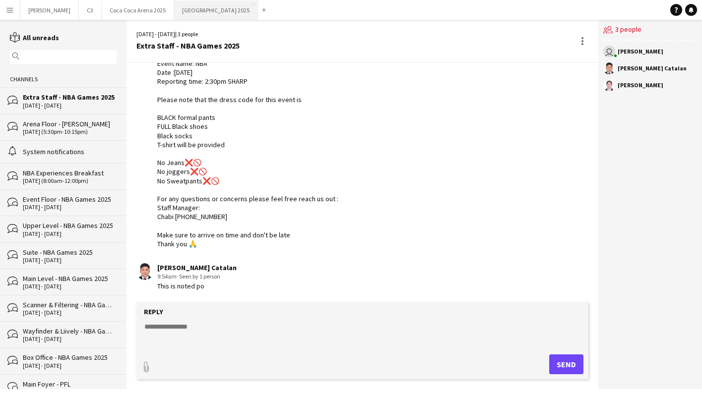
click at [174, 15] on button "[GEOGRAPHIC_DATA] 2025 Close" at bounding box center [216, 9] width 84 height 19
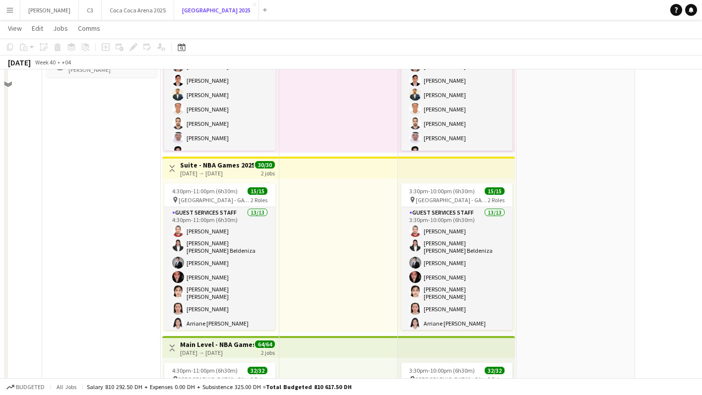
scroll to position [164, 0]
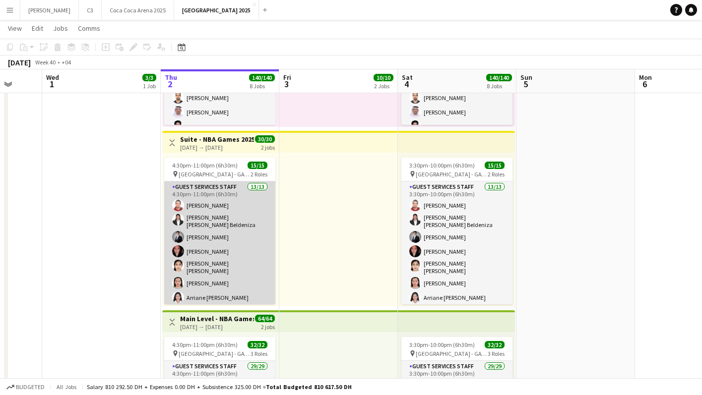
click at [225, 226] on app-card-role "Guest Services Staff 13/13 4:30pm-11:00pm (6h30m) Yazeed [PERSON_NAME] [PERSON_…" at bounding box center [219, 289] width 111 height 215
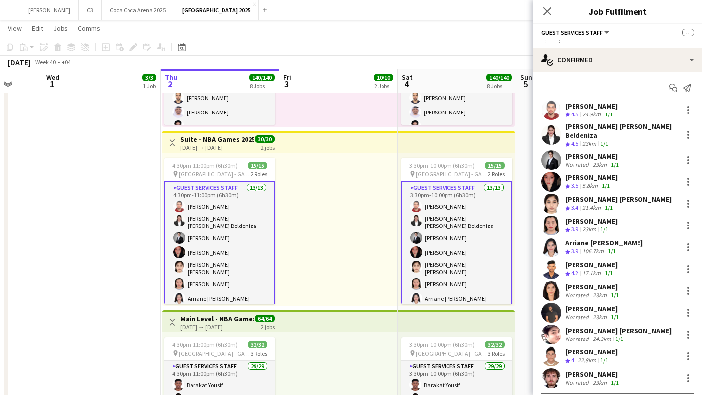
scroll to position [15, 0]
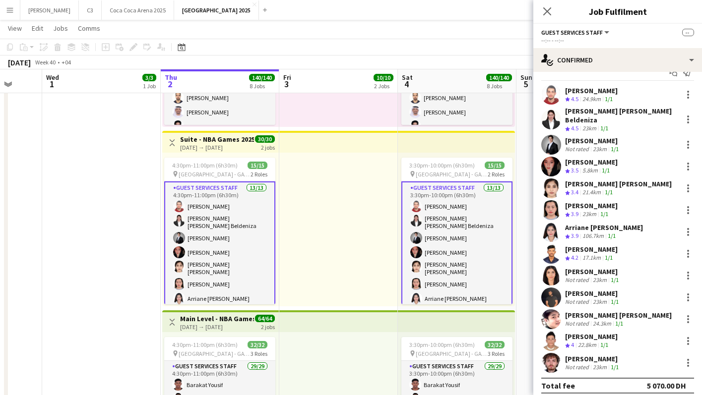
click at [549, 337] on app-user-avatar at bounding box center [551, 341] width 20 height 20
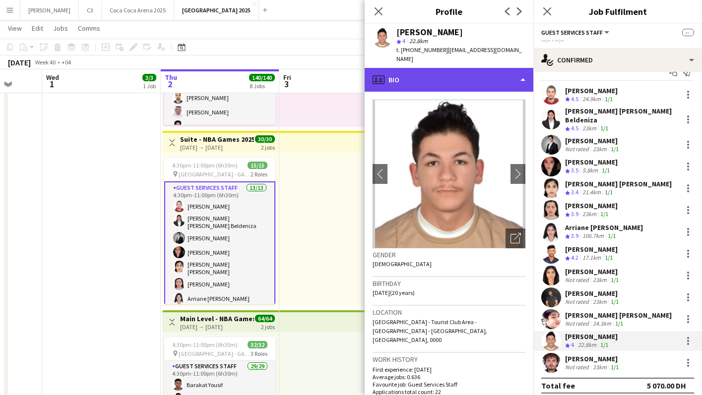
click at [457, 81] on div "profile Bio" at bounding box center [449, 80] width 169 height 24
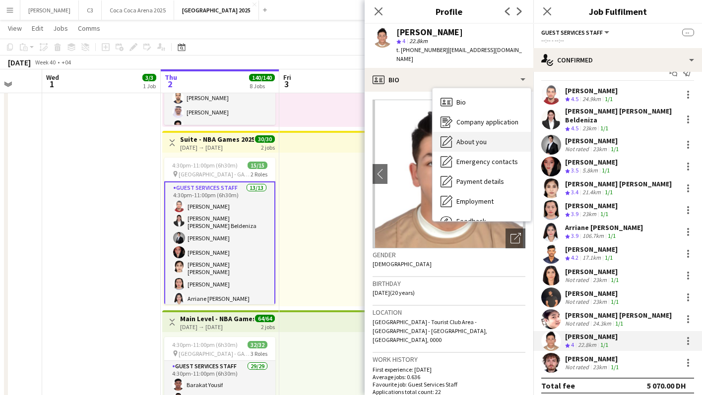
click at [462, 134] on div "About you About you" at bounding box center [482, 142] width 98 height 20
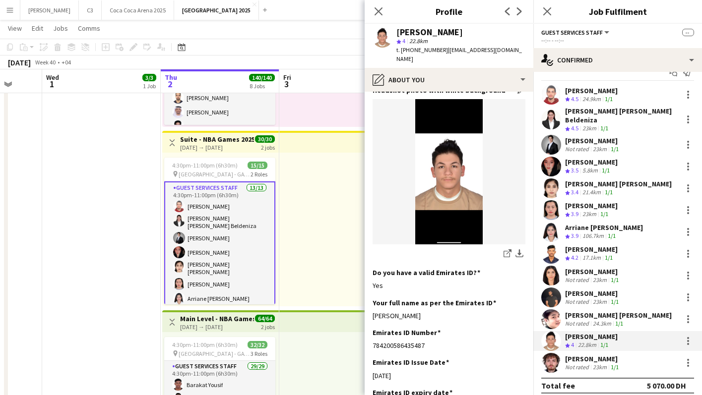
scroll to position [217, 0]
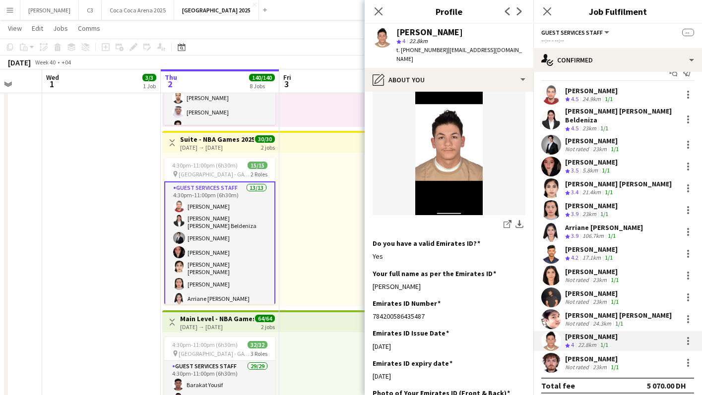
drag, startPoint x: 476, startPoint y: 280, endPoint x: 372, endPoint y: 279, distance: 103.7
click at [372, 279] on app-section-data-types "Bio Edit this field A motivated and hardworking young man with a strong sense o…" at bounding box center [449, 244] width 169 height 304
copy div "[PERSON_NAME]"
click at [547, 359] on app-user-avatar at bounding box center [551, 363] width 20 height 20
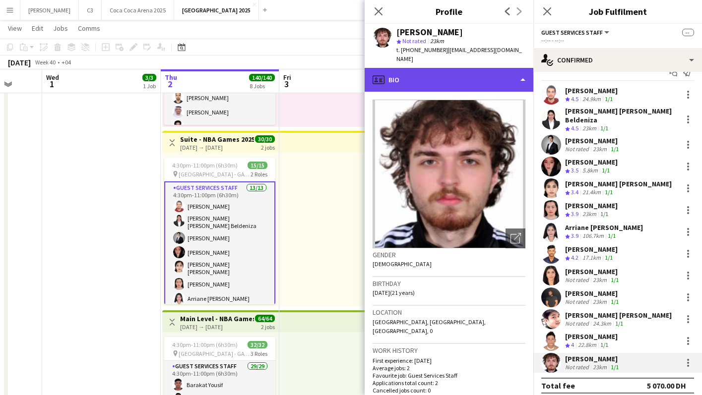
click at [434, 80] on div "profile Bio" at bounding box center [449, 80] width 169 height 24
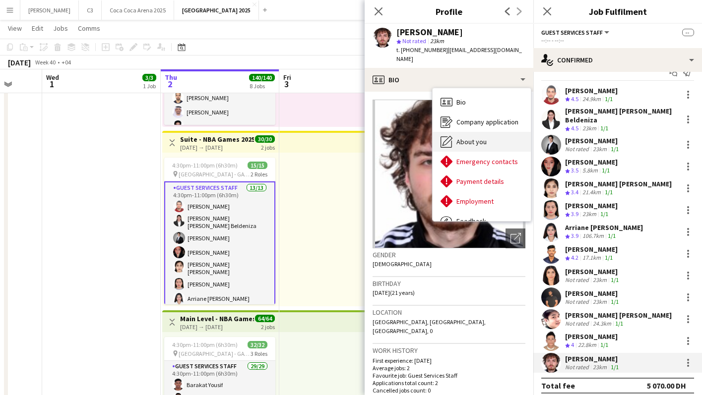
click at [462, 145] on span "About you" at bounding box center [471, 141] width 30 height 9
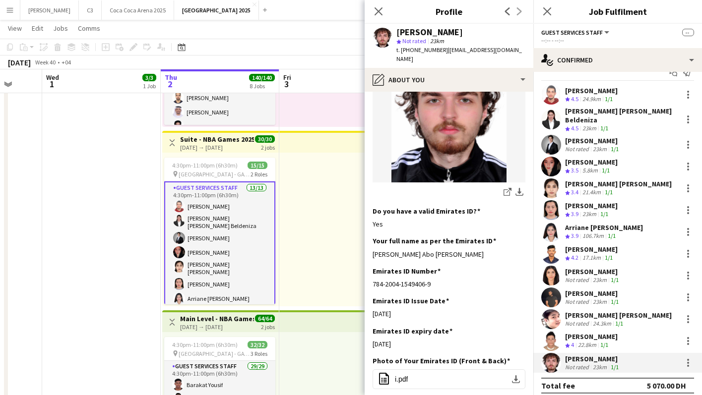
scroll to position [215, 0]
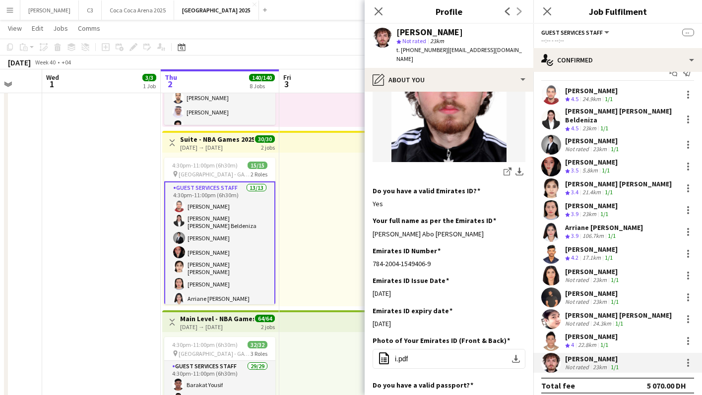
drag, startPoint x: 468, startPoint y: 228, endPoint x: 366, endPoint y: 222, distance: 102.3
click at [366, 222] on app-section-data-types "Bio Edit this field Greetings, my name is [PERSON_NAME]’m from [DEMOGRAPHIC_DAT…" at bounding box center [449, 244] width 169 height 304
copy div "[PERSON_NAME] Abo [PERSON_NAME]"
drag, startPoint x: 500, startPoint y: 32, endPoint x: 394, endPoint y: 34, distance: 106.2
click at [394, 34] on div "[PERSON_NAME] Not rated 23km t. [PHONE_NUMBER] | [EMAIL_ADDRESS][DOMAIN_NAME]" at bounding box center [449, 46] width 169 height 44
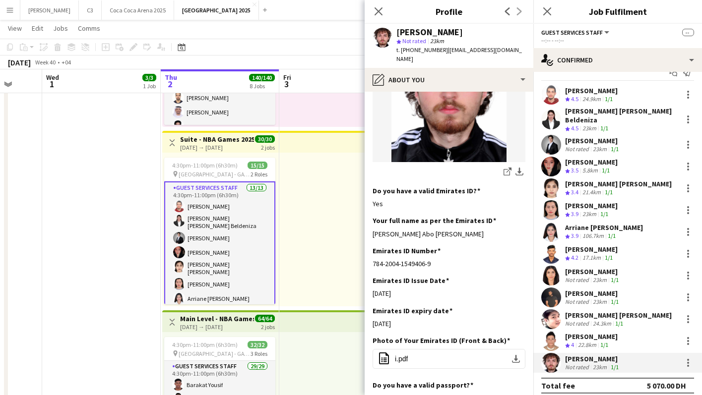
copy div "[PERSON_NAME]"
click at [553, 331] on app-user-avatar at bounding box center [551, 341] width 20 height 20
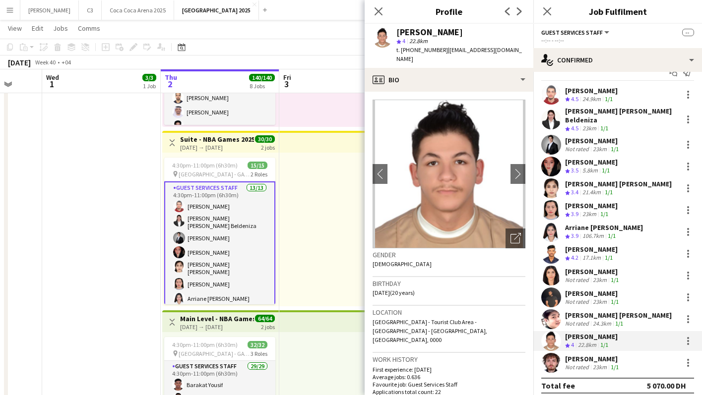
drag, startPoint x: 469, startPoint y: 28, endPoint x: 390, endPoint y: 28, distance: 78.9
click at [390, 28] on div "[PERSON_NAME] 4 22.8km t. [PHONE_NUMBER] | [EMAIL_ADDRESS][DOMAIN_NAME]" at bounding box center [449, 46] width 169 height 44
copy div "[PERSON_NAME]"
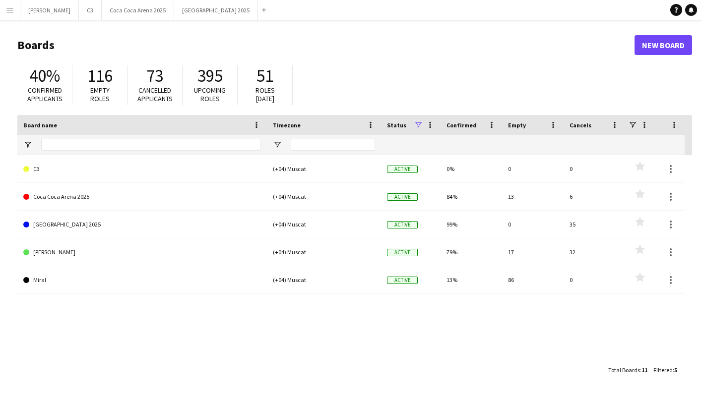
click at [8, 11] on app-icon "Menu" at bounding box center [10, 10] width 8 height 8
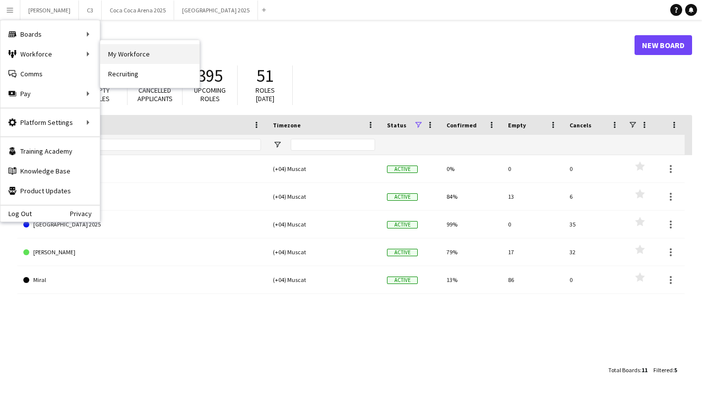
click at [119, 54] on link "My Workforce" at bounding box center [149, 54] width 99 height 20
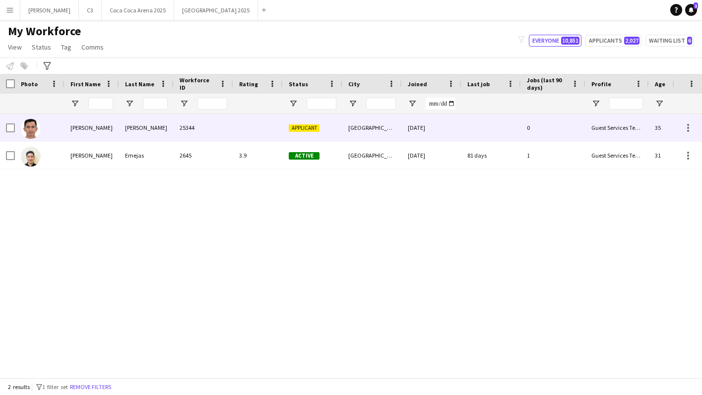
scroll to position [0, 177]
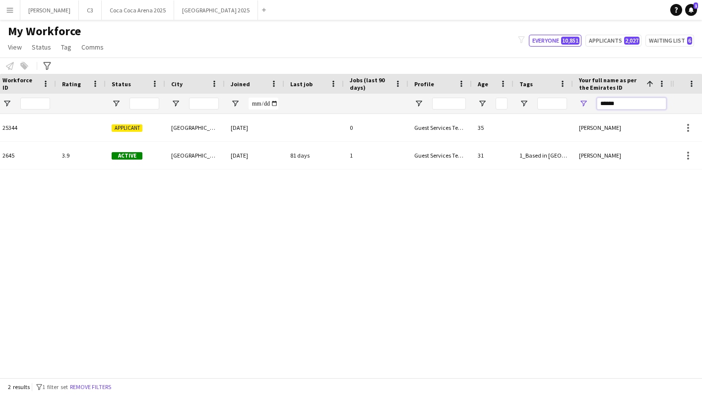
click at [621, 106] on input "******" at bounding box center [631, 104] width 69 height 12
paste input "**********"
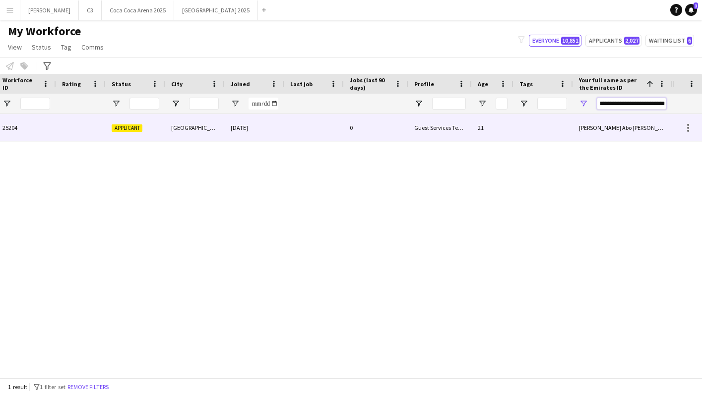
scroll to position [0, 0]
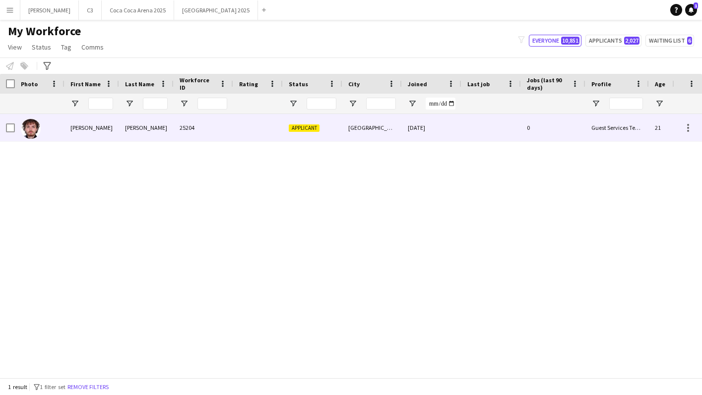
type input "**********"
click at [101, 129] on div "Abdulrahman" at bounding box center [91, 127] width 55 height 27
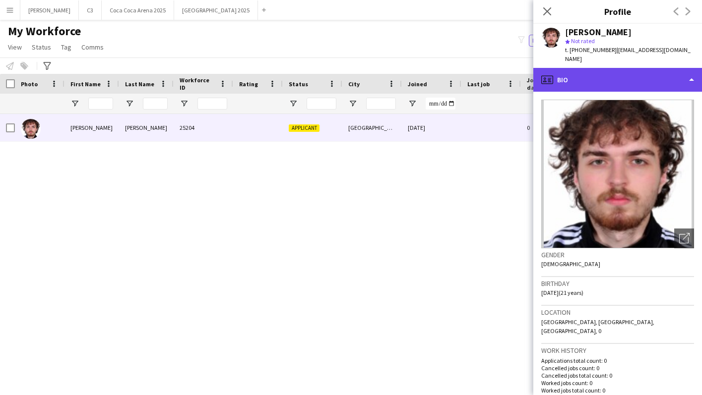
click at [622, 78] on div "profile Bio" at bounding box center [617, 80] width 169 height 24
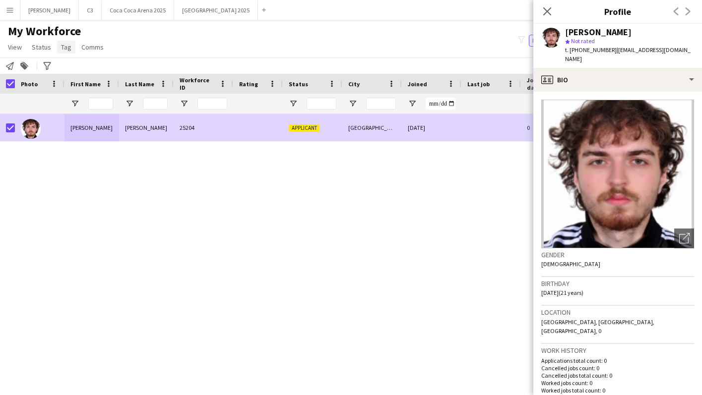
click at [63, 46] on span "Tag" at bounding box center [66, 47] width 10 height 9
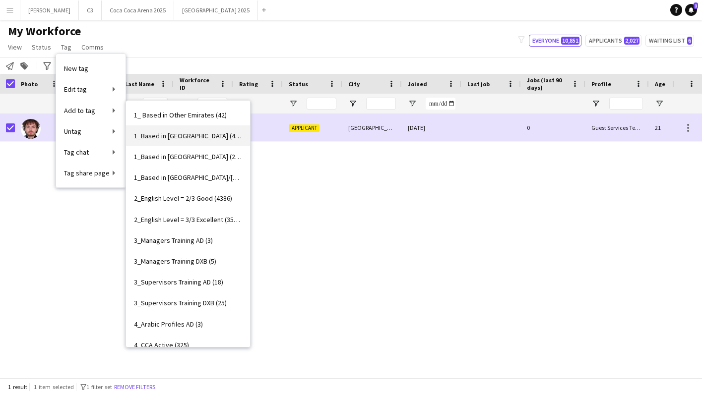
click at [194, 142] on link "1_Based in Abu Dhabi (4204)" at bounding box center [188, 135] width 124 height 21
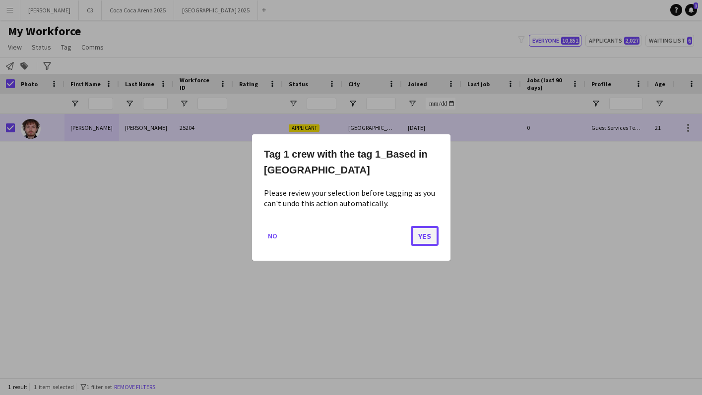
click at [429, 237] on button "Yes" at bounding box center [425, 236] width 28 height 20
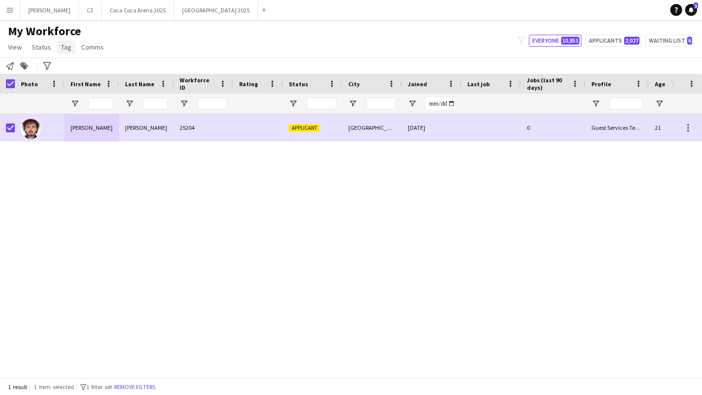
click at [61, 51] on span "Tag" at bounding box center [66, 47] width 10 height 9
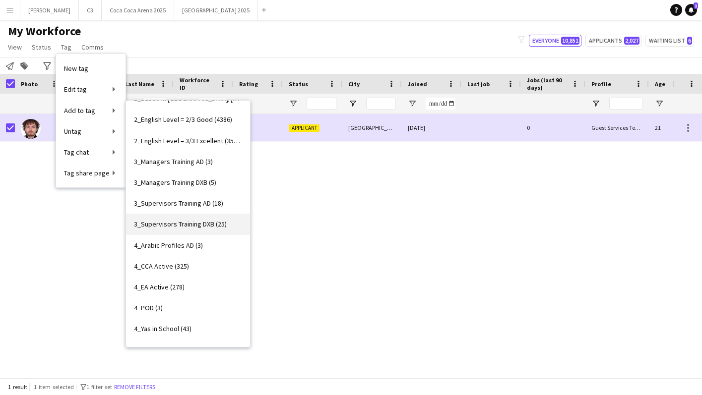
scroll to position [80, 0]
click at [189, 287] on link "4_EA Active (278)" at bounding box center [188, 286] width 124 height 21
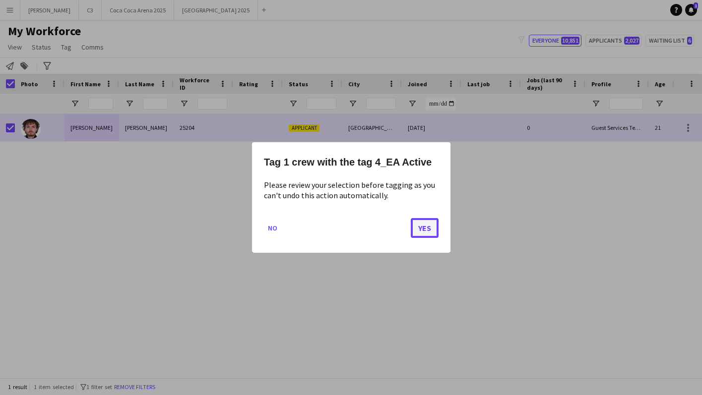
click at [431, 225] on button "Yes" at bounding box center [425, 228] width 28 height 20
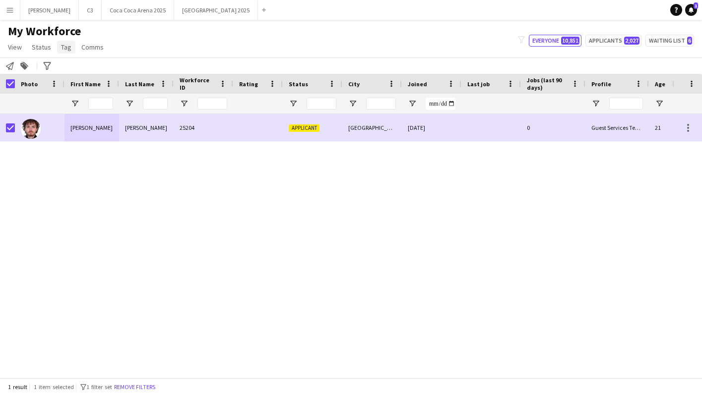
click at [63, 43] on span "Tag" at bounding box center [66, 47] width 10 height 9
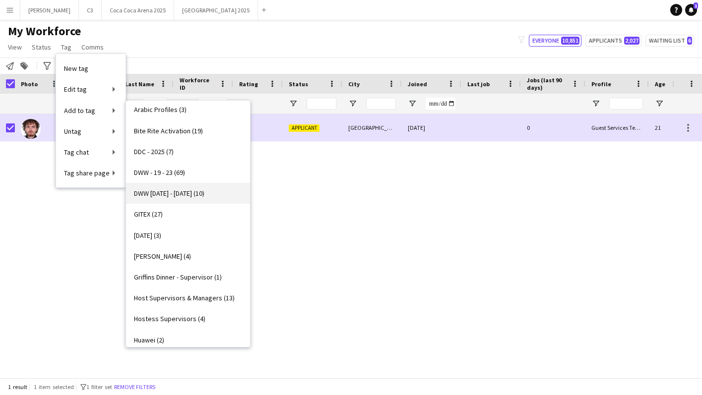
scroll to position [433, 0]
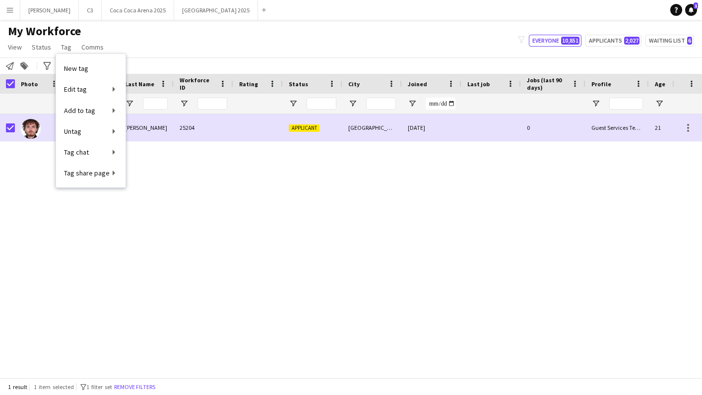
click at [319, 192] on div "Abdulrahman Abo Daher 25204 Applicant Abu Dhabi 16-09-2025 0 Guest Services Tea…" at bounding box center [336, 246] width 672 height 264
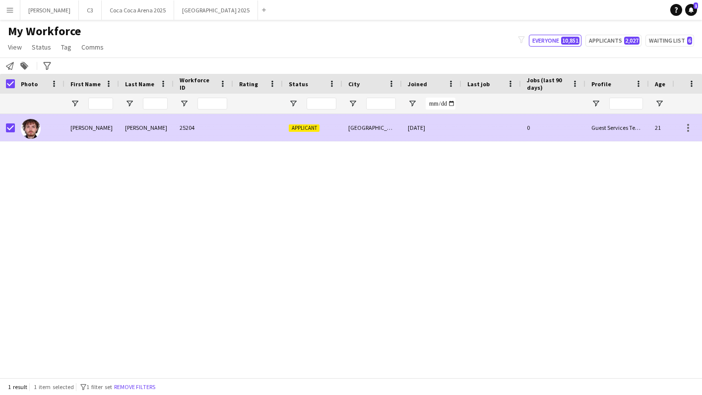
click at [122, 128] on div "Abo Daher" at bounding box center [146, 127] width 55 height 27
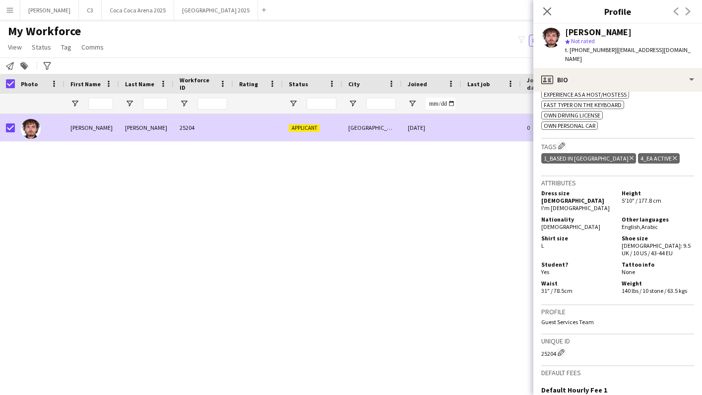
scroll to position [354, 0]
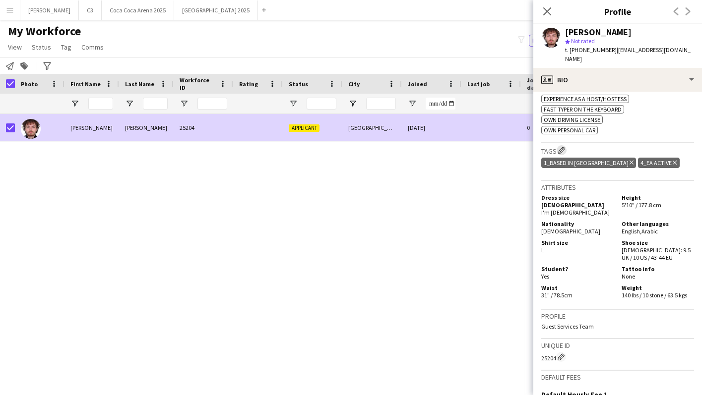
click at [562, 147] on app-icon "Edit crew company tags" at bounding box center [561, 150] width 7 height 7
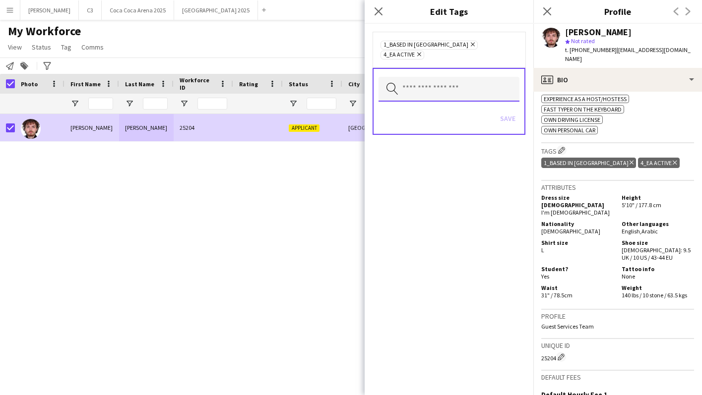
click at [423, 79] on input "text" at bounding box center [448, 89] width 141 height 25
type input "*"
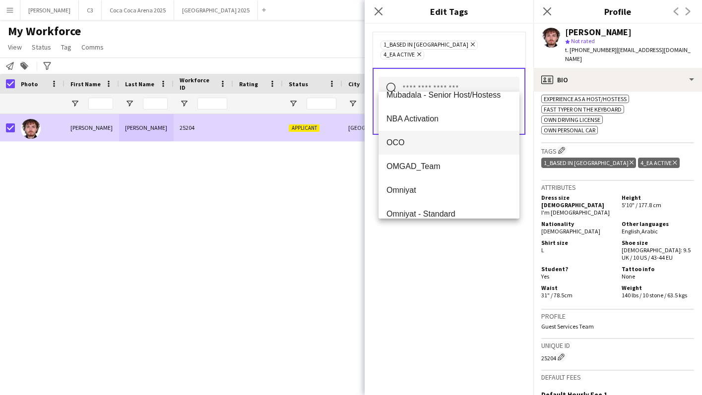
scroll to position [1024, 0]
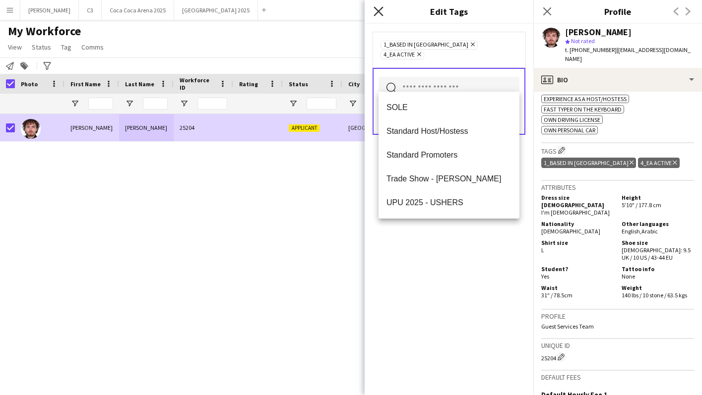
click at [379, 13] on icon at bounding box center [377, 10] width 9 height 9
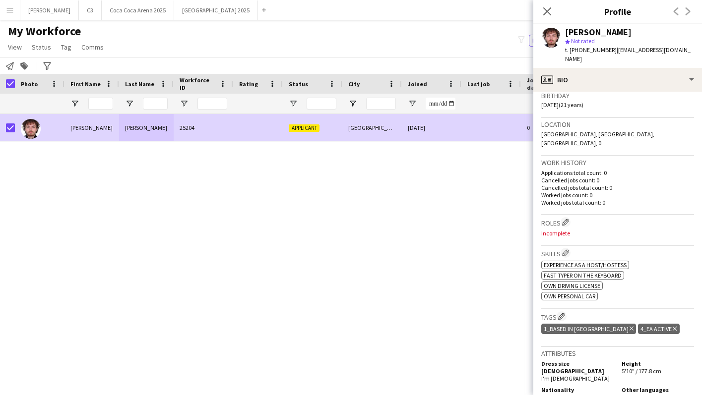
scroll to position [201, 0]
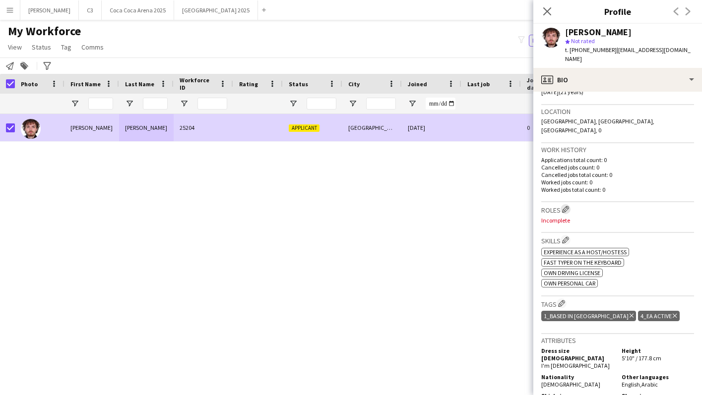
click at [566, 206] on app-icon "Edit crew company roles" at bounding box center [565, 209] width 7 height 7
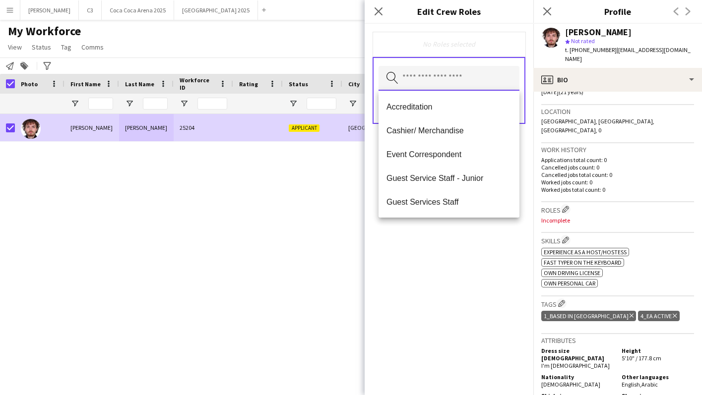
click at [405, 81] on input "text" at bounding box center [448, 78] width 141 height 25
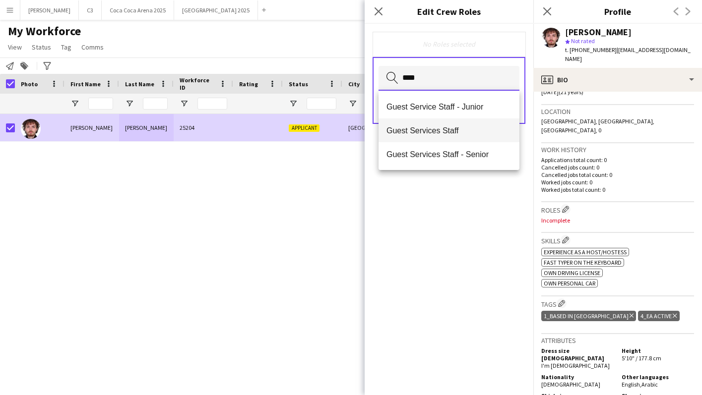
type input "****"
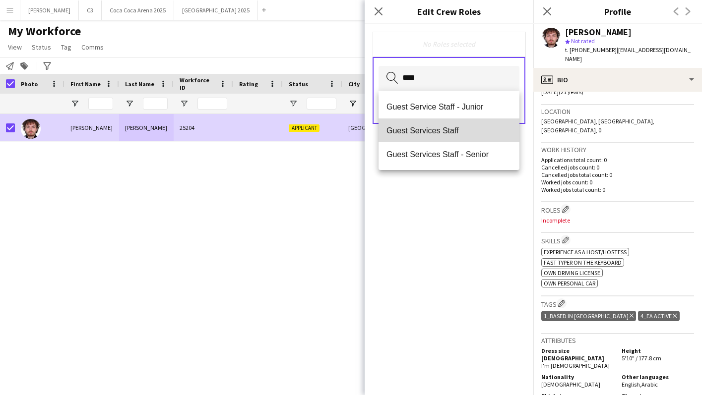
click at [428, 137] on mat-option "Guest Services Staff" at bounding box center [448, 131] width 141 height 24
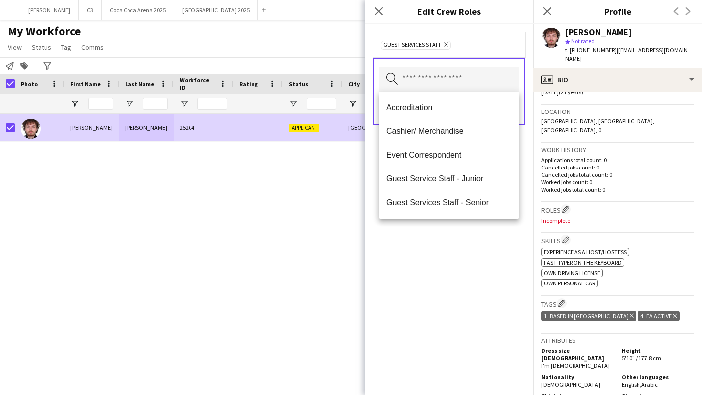
click at [486, 250] on div "Guest Services Staff Remove Search by role type Save" at bounding box center [449, 210] width 169 height 372
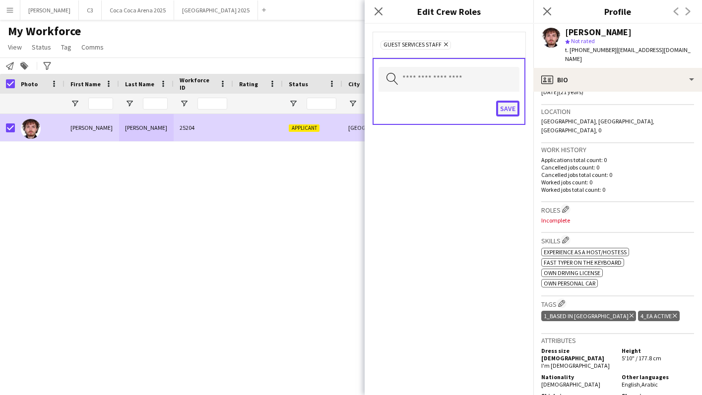
click at [515, 109] on button "Save" at bounding box center [507, 109] width 23 height 16
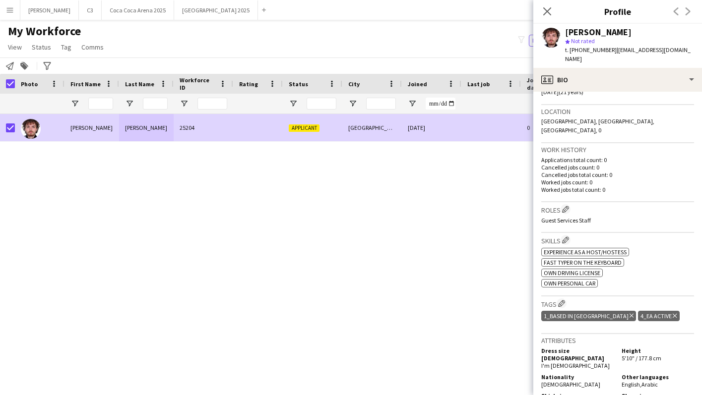
click at [63, 48] on span "Tag" at bounding box center [66, 47] width 10 height 9
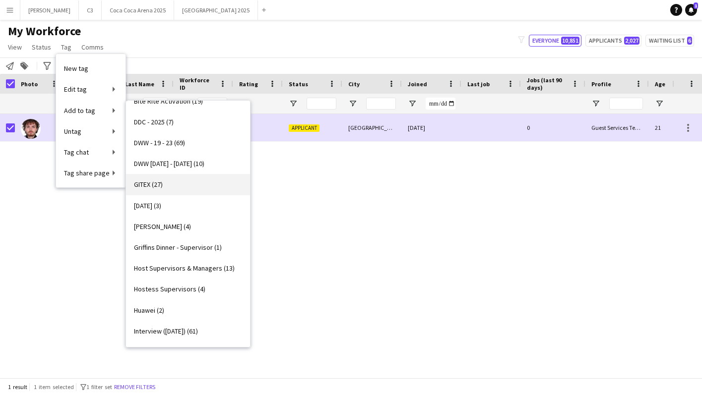
scroll to position [0, 0]
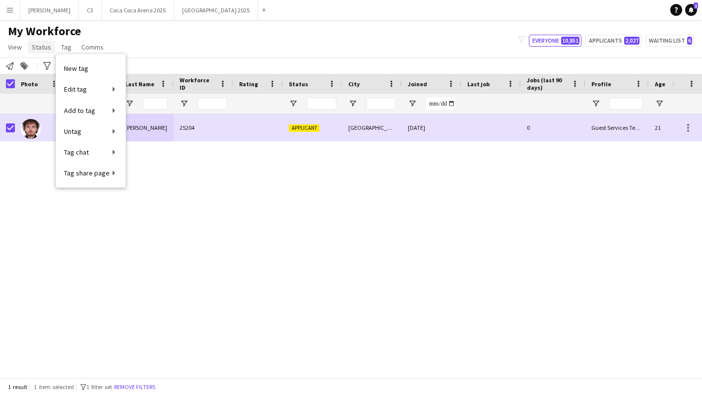
click at [40, 47] on span "Status" at bounding box center [41, 47] width 19 height 9
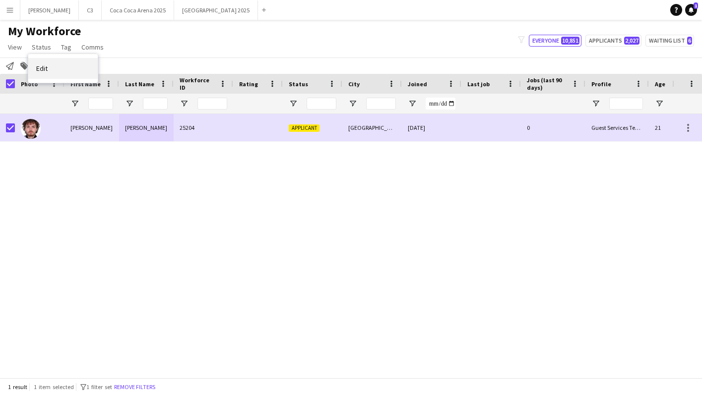
click at [47, 62] on link "Edit" at bounding box center [62, 68] width 69 height 21
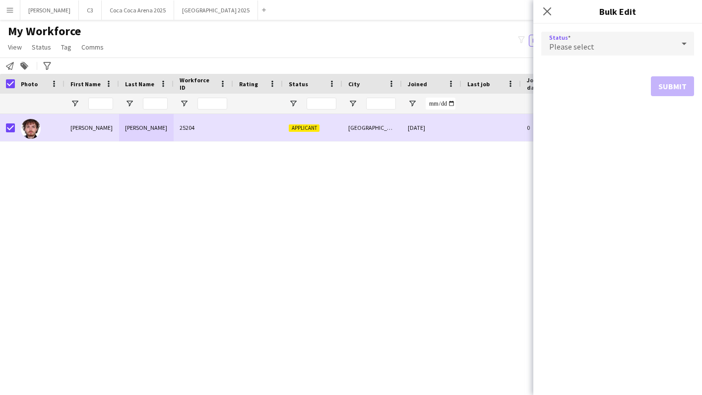
click at [618, 48] on div "Please select" at bounding box center [607, 44] width 133 height 24
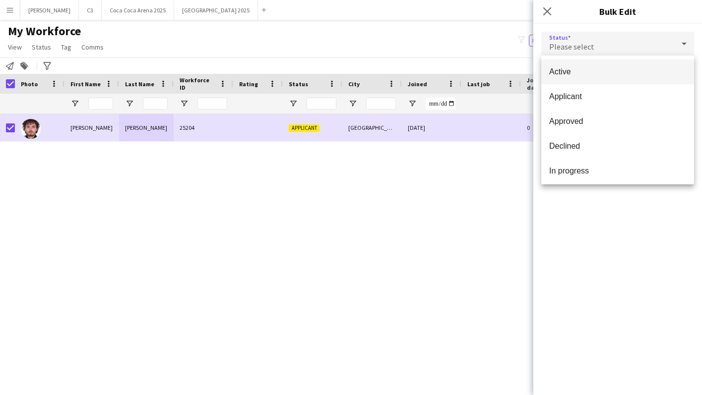
click at [601, 74] on span "Active" at bounding box center [617, 71] width 137 height 9
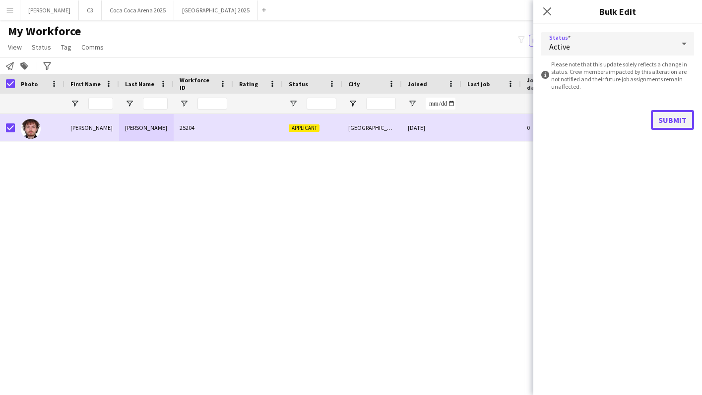
click at [679, 121] on button "Submit" at bounding box center [672, 120] width 43 height 20
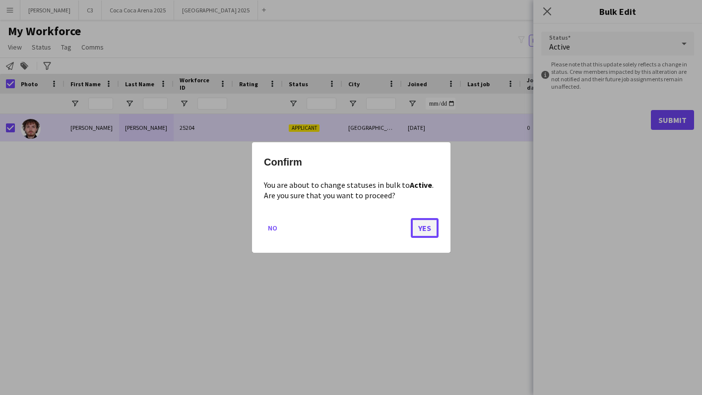
click at [422, 218] on button "Yes" at bounding box center [425, 228] width 28 height 20
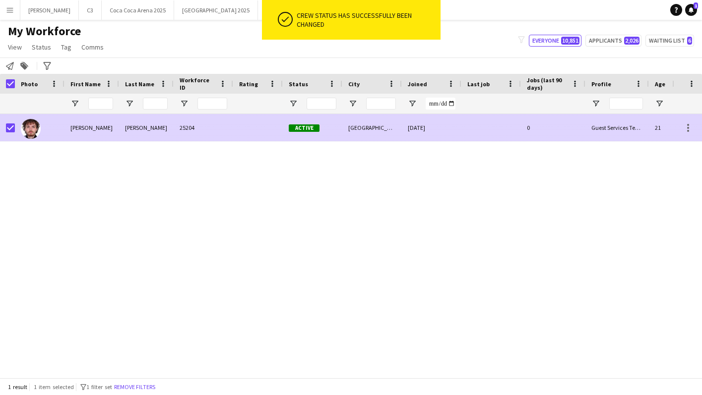
click at [250, 141] on div at bounding box center [258, 127] width 50 height 27
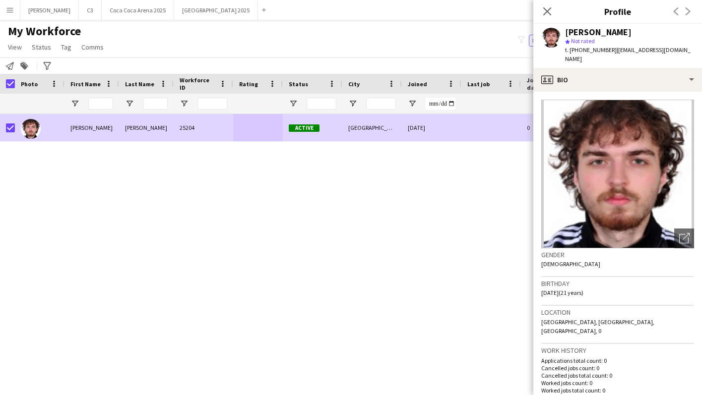
drag, startPoint x: 599, startPoint y: 60, endPoint x: 613, endPoint y: 50, distance: 17.1
click at [613, 50] on div "t. +971502738096 | abdulrahmanabudaher@gmail.com" at bounding box center [629, 55] width 129 height 18
copy span "[EMAIL_ADDRESS][DOMAIN_NAME]"
